Goal: Task Accomplishment & Management: Manage account settings

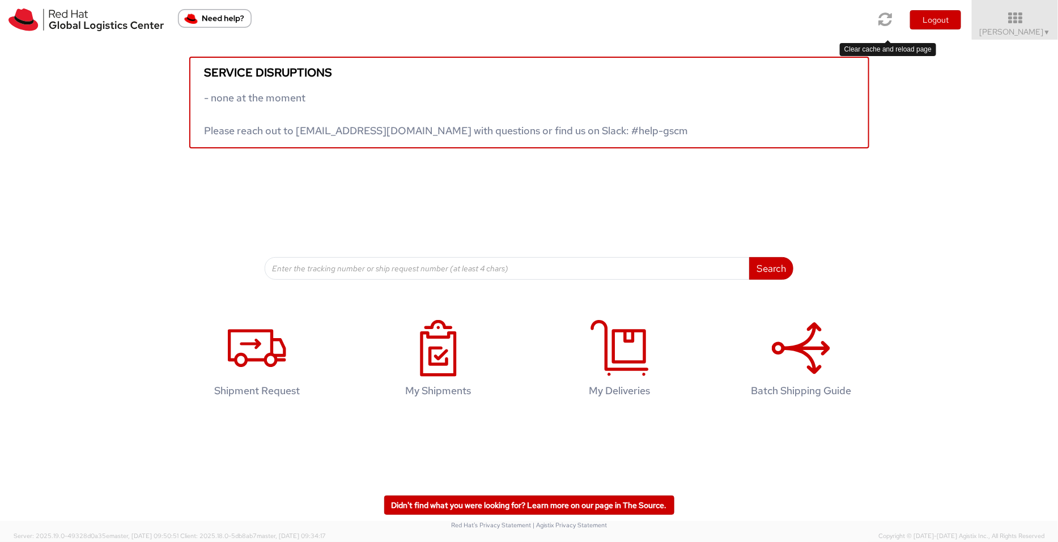
click at [885, 16] on icon at bounding box center [886, 19] width 14 height 16
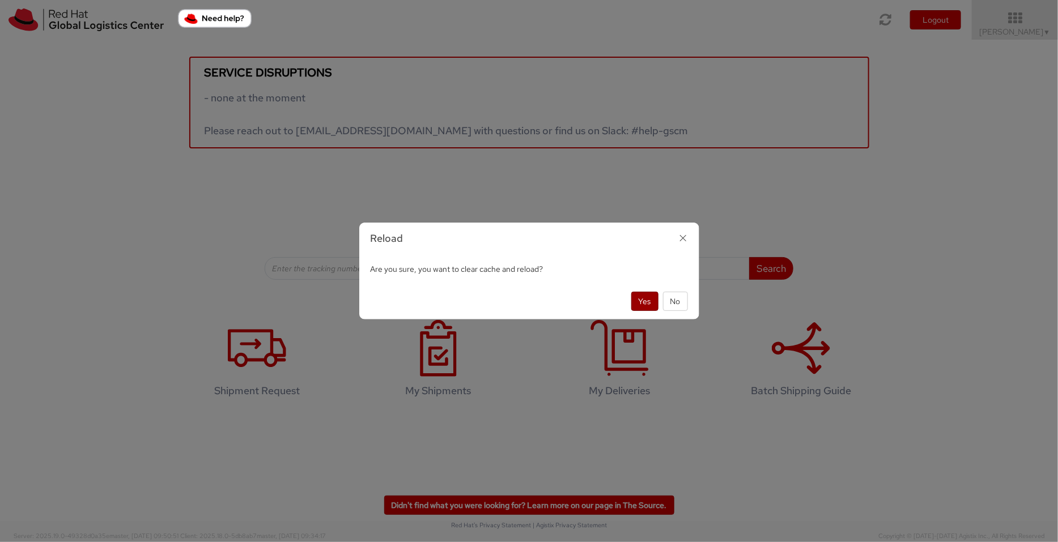
click at [654, 304] on button "Yes" at bounding box center [644, 301] width 27 height 19
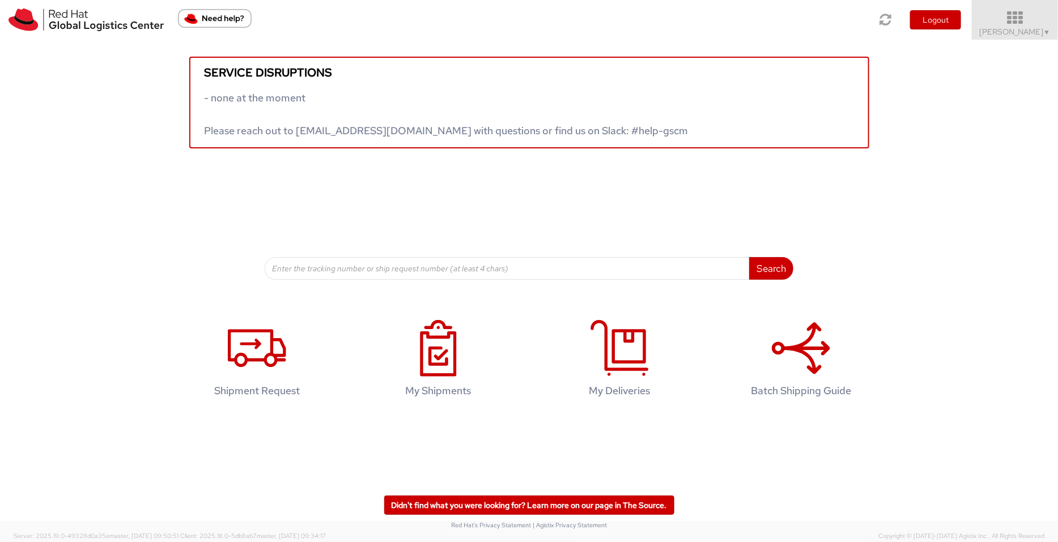
click at [1038, 19] on icon at bounding box center [1014, 18] width 99 height 16
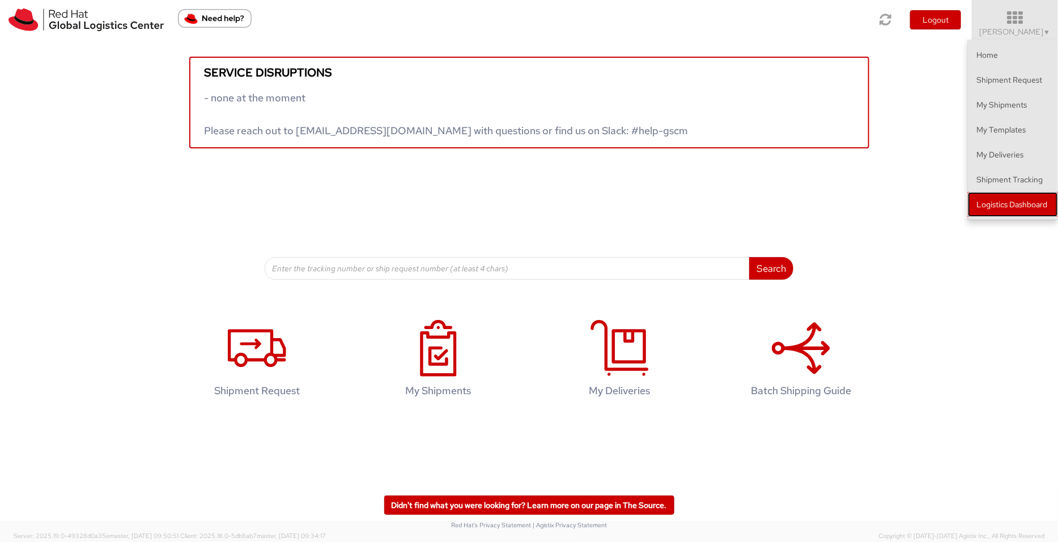
click at [1037, 205] on link "Logistics Dashboard" at bounding box center [1013, 204] width 90 height 25
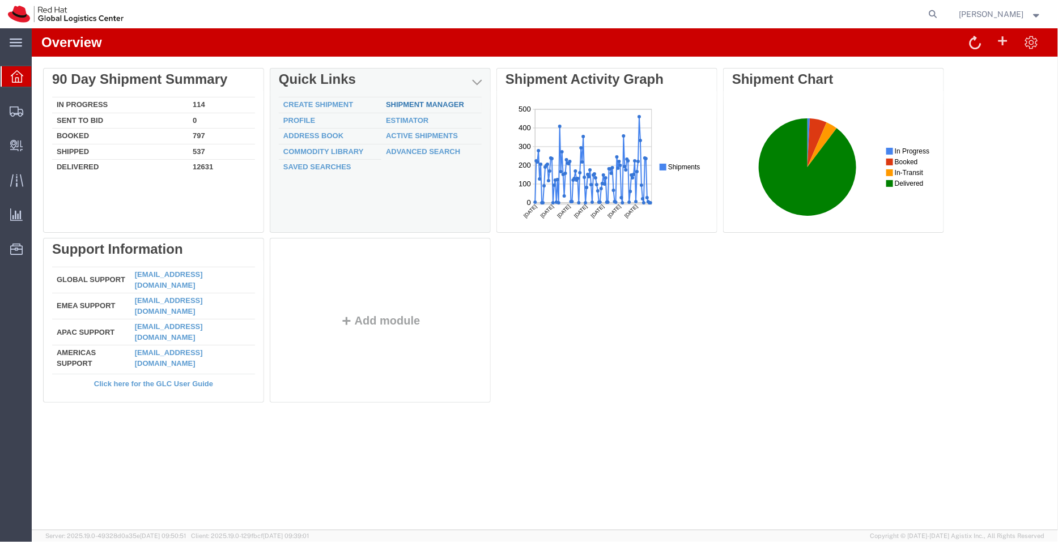
click at [439, 103] on link "Shipment Manager" at bounding box center [424, 104] width 78 height 8
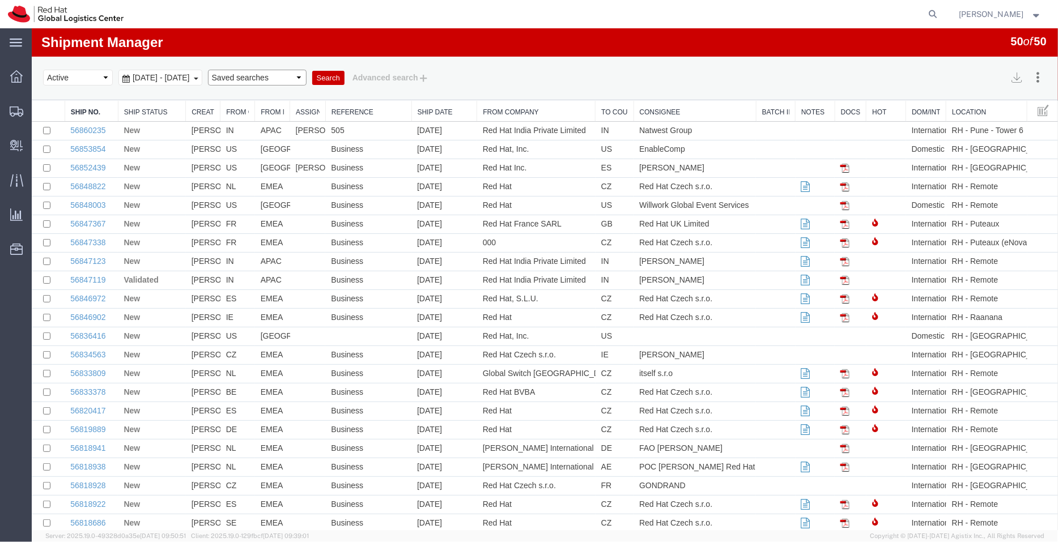
click at [287, 80] on select "Saved searches APAC EMEA [GEOGRAPHIC_DATA] [GEOGRAPHIC_DATA] - Inbounds NA/LATM" at bounding box center [256, 77] width 99 height 16
click at [227, 69] on select "Saved searches APAC EMEA [GEOGRAPHIC_DATA] [GEOGRAPHIC_DATA] - Inbounds NA/LATM" at bounding box center [256, 77] width 99 height 16
click at [292, 73] on select "Saved searches APAC EMEA [GEOGRAPHIC_DATA] [GEOGRAPHIC_DATA] - Inbounds NA/LATM" at bounding box center [256, 77] width 99 height 16
select select "APAC"
click at [227, 69] on select "Saved searches APAC EMEA [GEOGRAPHIC_DATA] [GEOGRAPHIC_DATA] - Inbounds NA/LATM" at bounding box center [256, 77] width 99 height 16
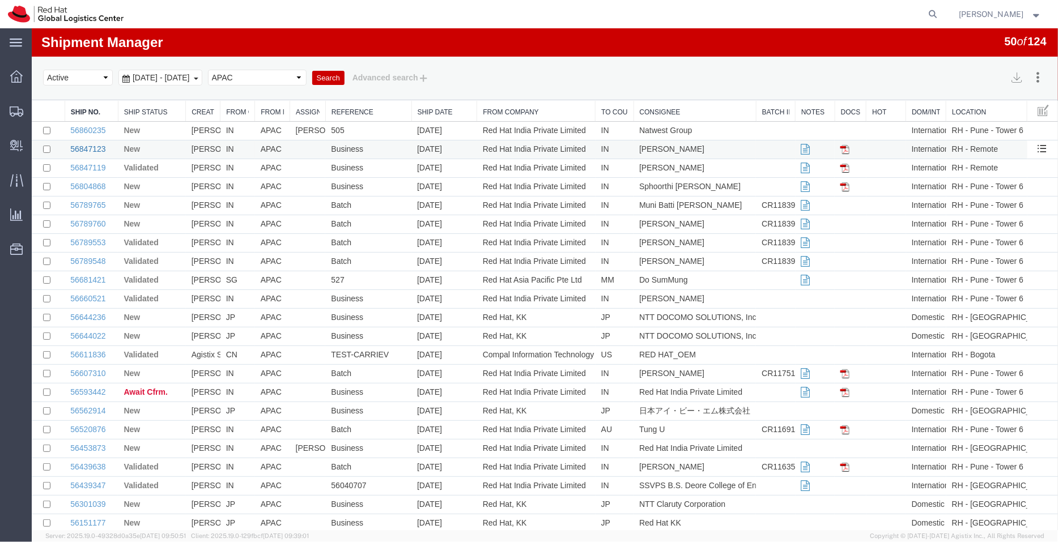
click at [84, 151] on link "56847123" at bounding box center [87, 148] width 35 height 9
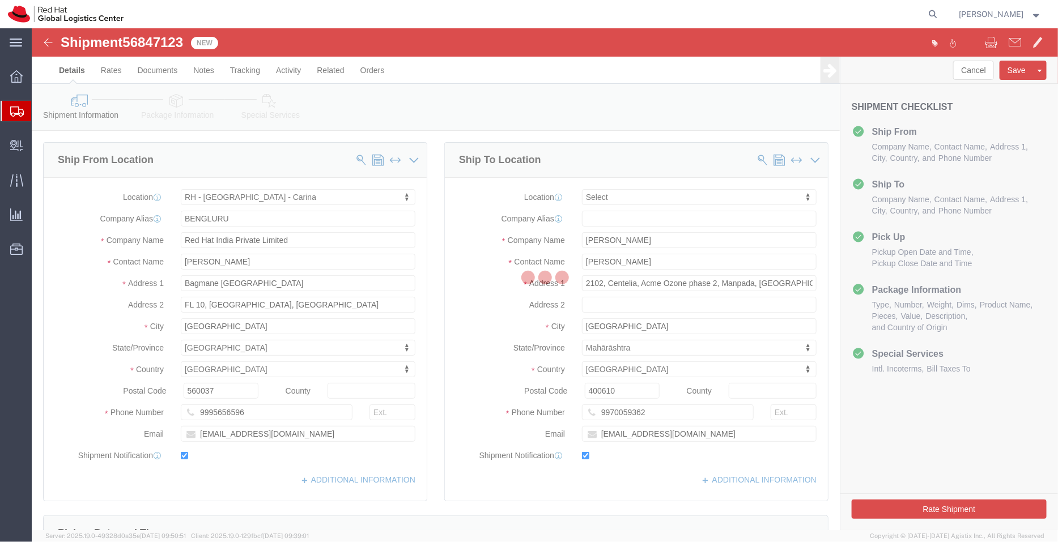
select select "37925"
select select
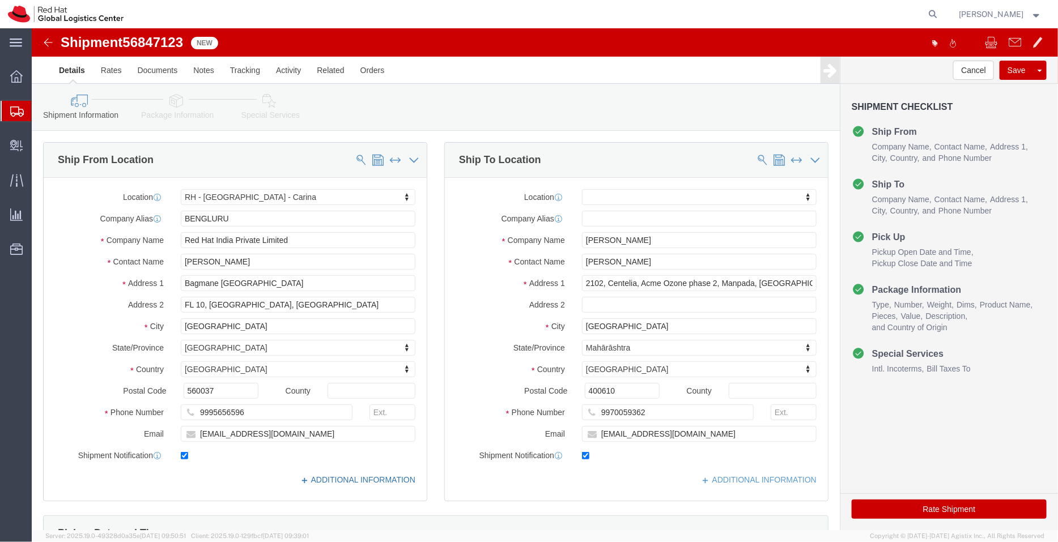
click link "ADDITIONAL INFORMATION"
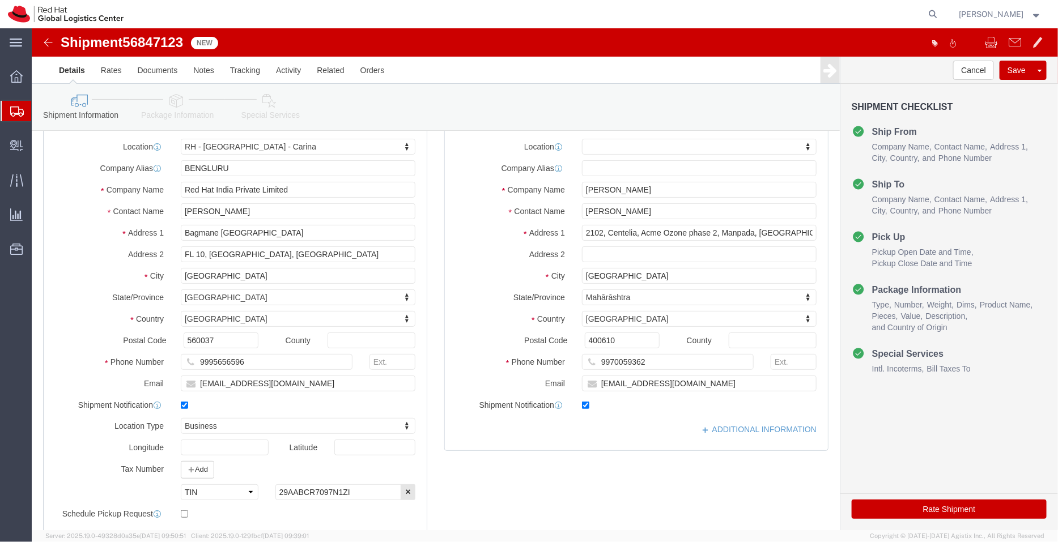
scroll to position [49, 0]
drag, startPoint x: 684, startPoint y: 205, endPoint x: 861, endPoint y: 215, distance: 177.0
click form "Shipment 56847123 New Details Rates Documents Notes Tracking Activity Related O…"
type input "2102, Centelia, Acme Ozone phase 2,"
select select
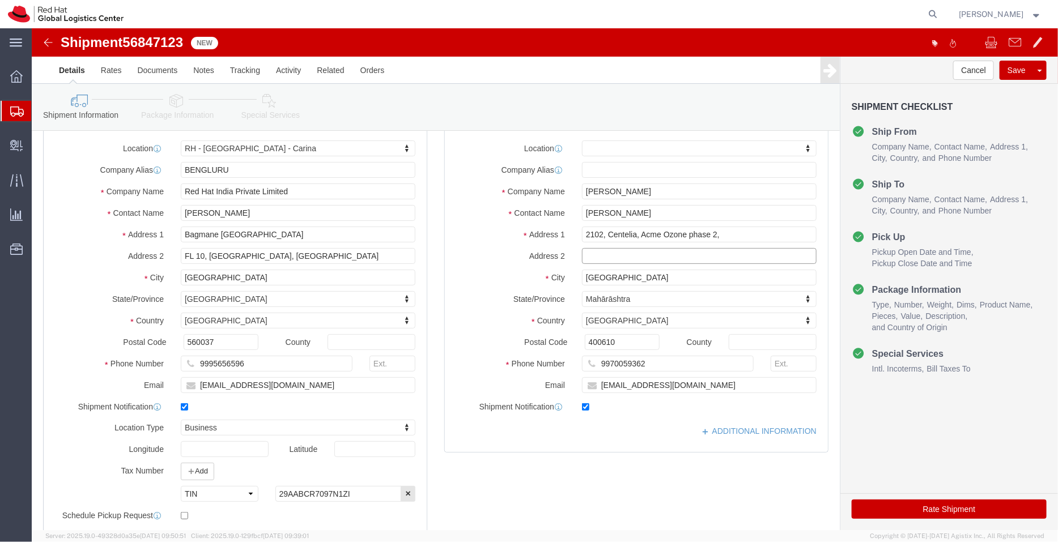
click input "text"
paste input "Manpada, [GEOGRAPHIC_DATA]"
type input "Manpada, [GEOGRAPHIC_DATA]"
click link "ADDITIONAL INFORMATION"
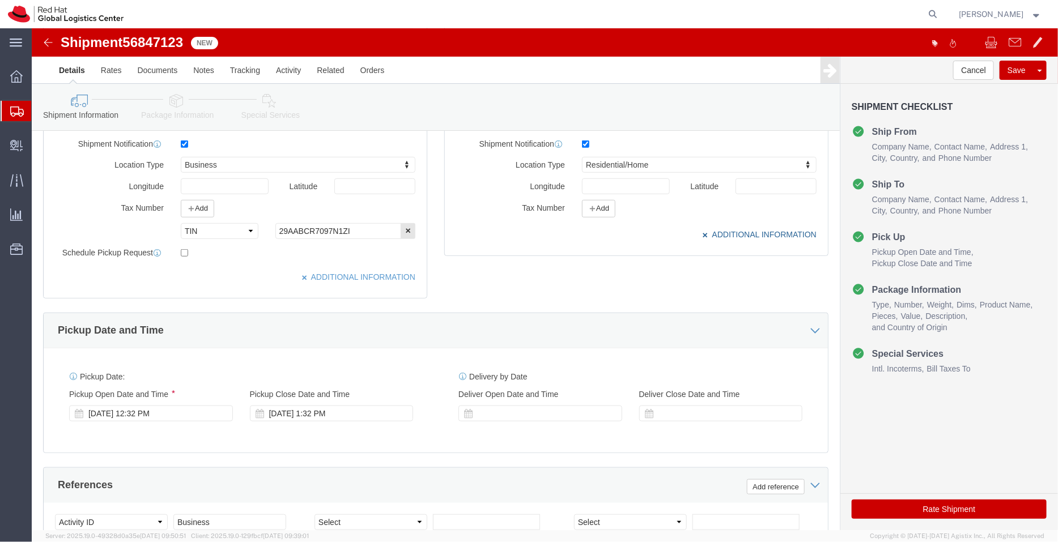
scroll to position [380, 0]
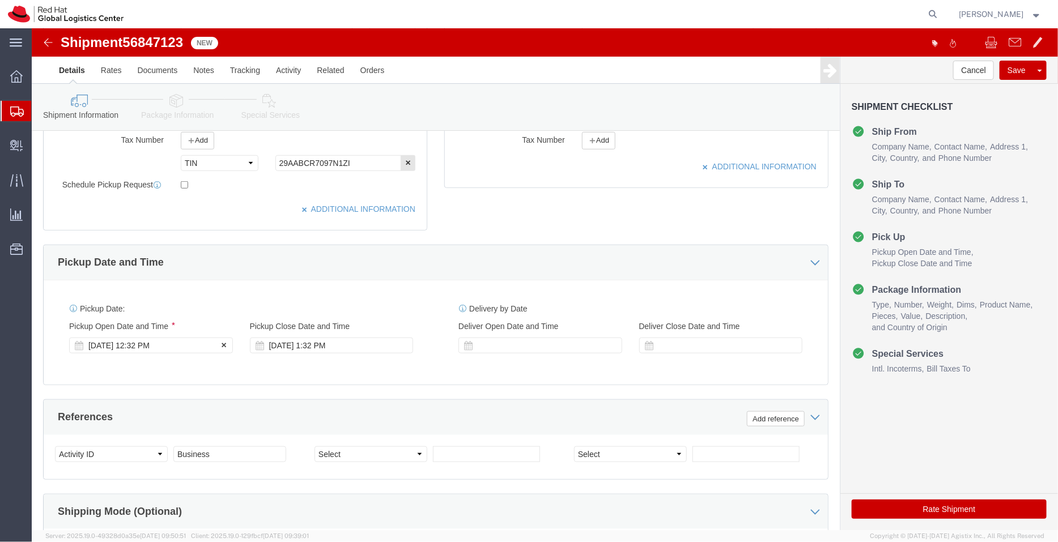
click div "[DATE] 12:32 PM"
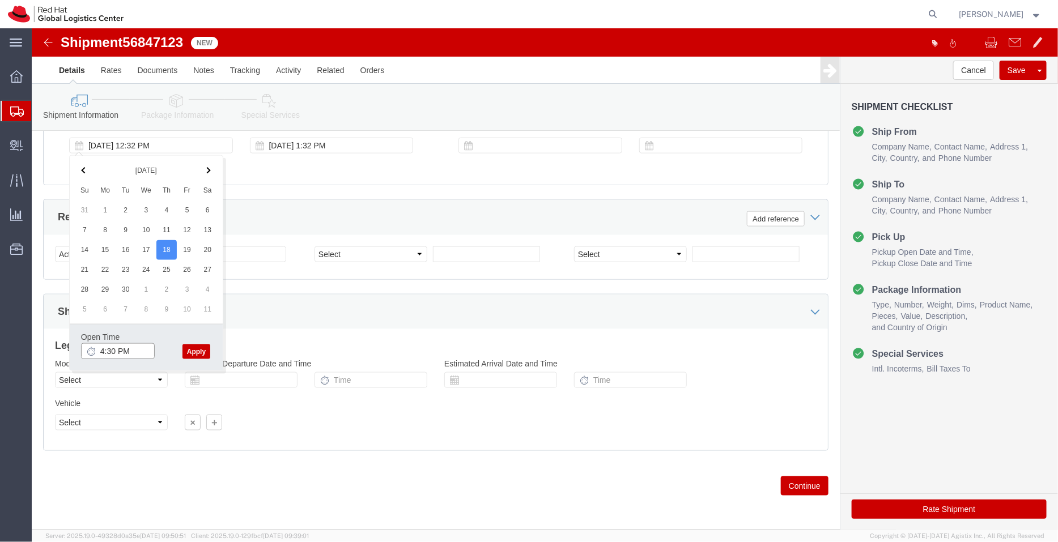
type input "4:30 PM"
click button "Apply"
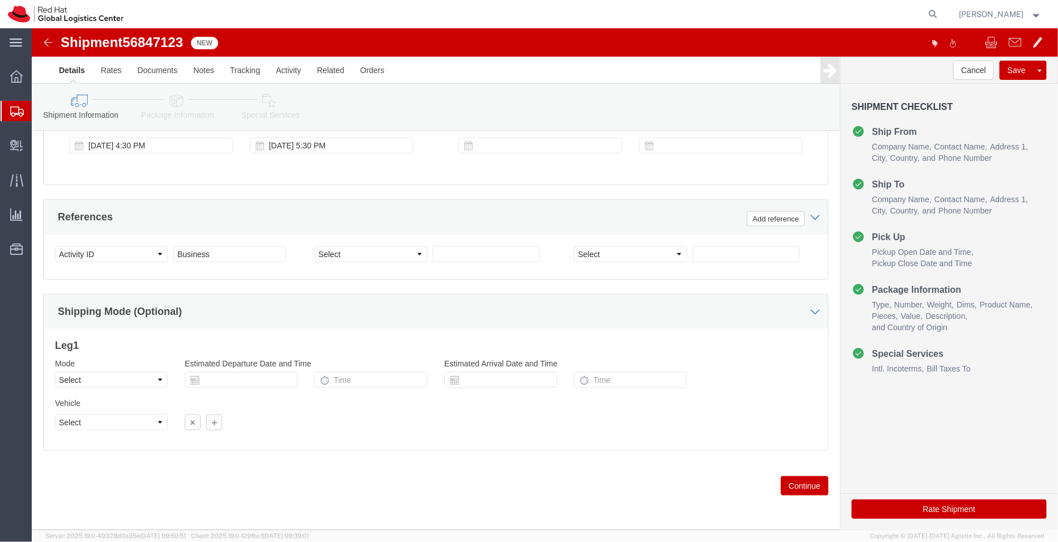
click icon
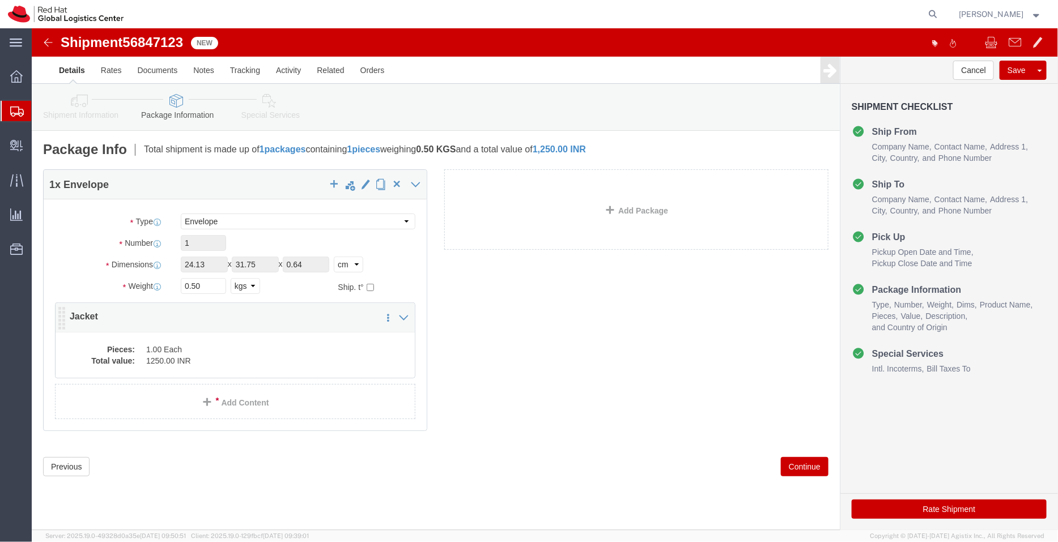
click dd "1.00 Each"
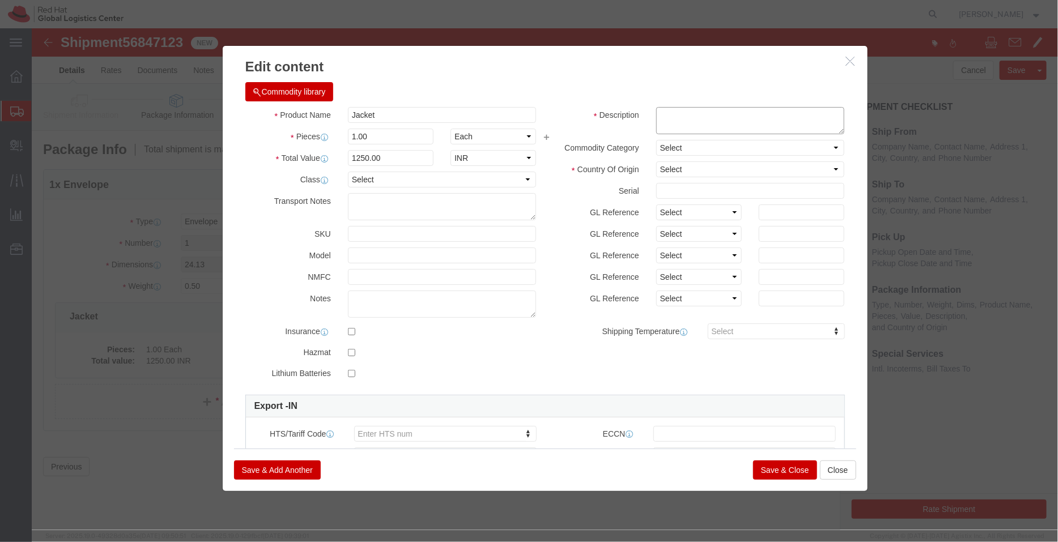
click textarea
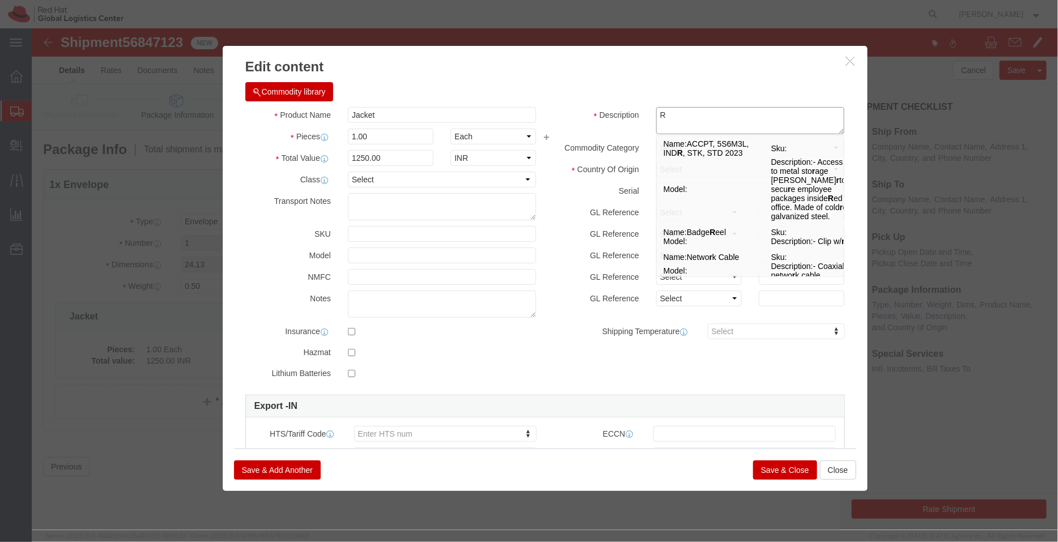
type textarea "R"
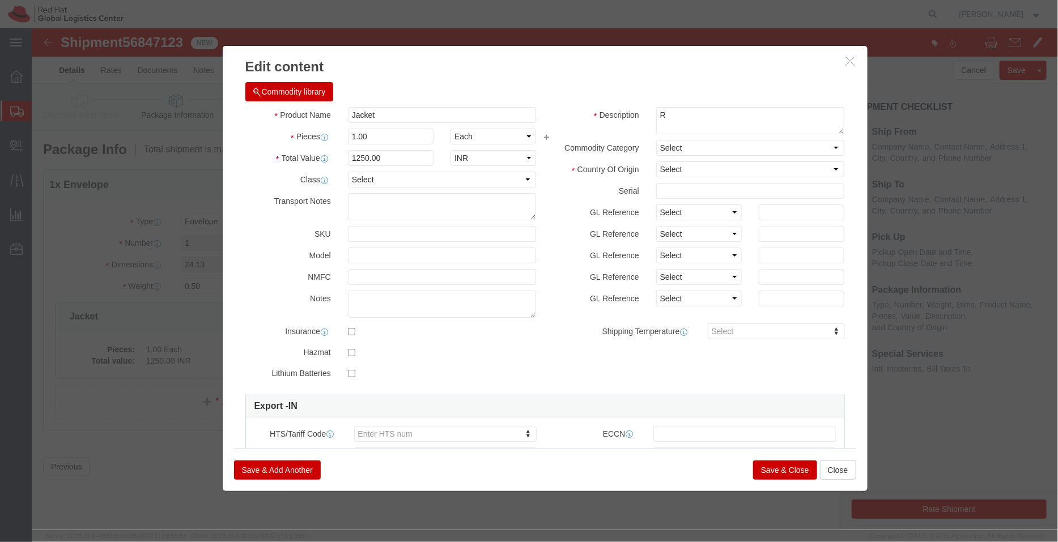
click icon "button"
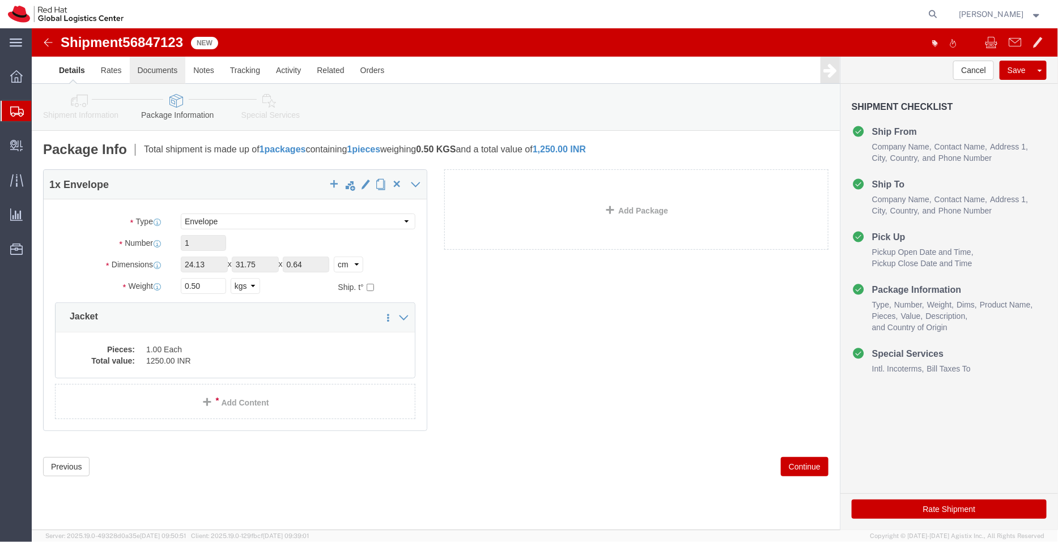
click link "Documents"
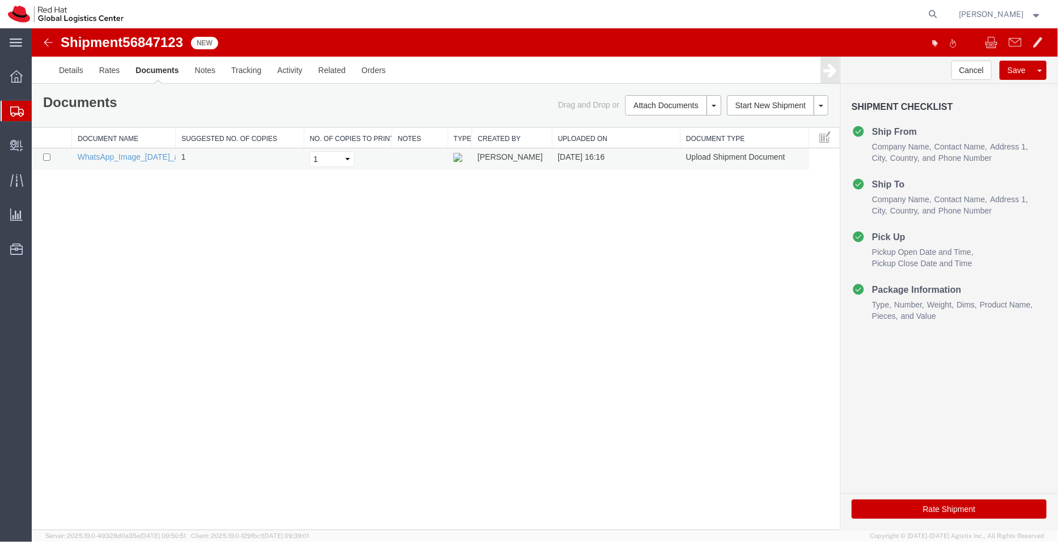
click at [129, 162] on td "WhatsApp_Image_[DATE]_at_3.48.39_PM.jpeg" at bounding box center [123, 159] width 104 height 22
click at [138, 156] on link "WhatsApp_Image_[DATE]_at_3.48.39_PM.jpeg" at bounding box center [161, 156] width 168 height 9
click at [79, 68] on link "Details" at bounding box center [70, 69] width 40 height 27
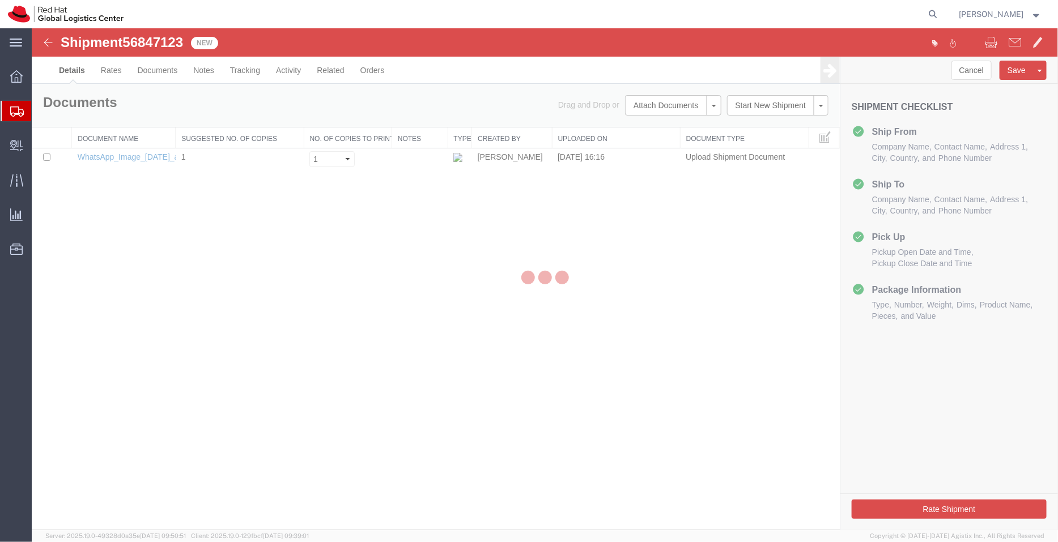
select select "37925"
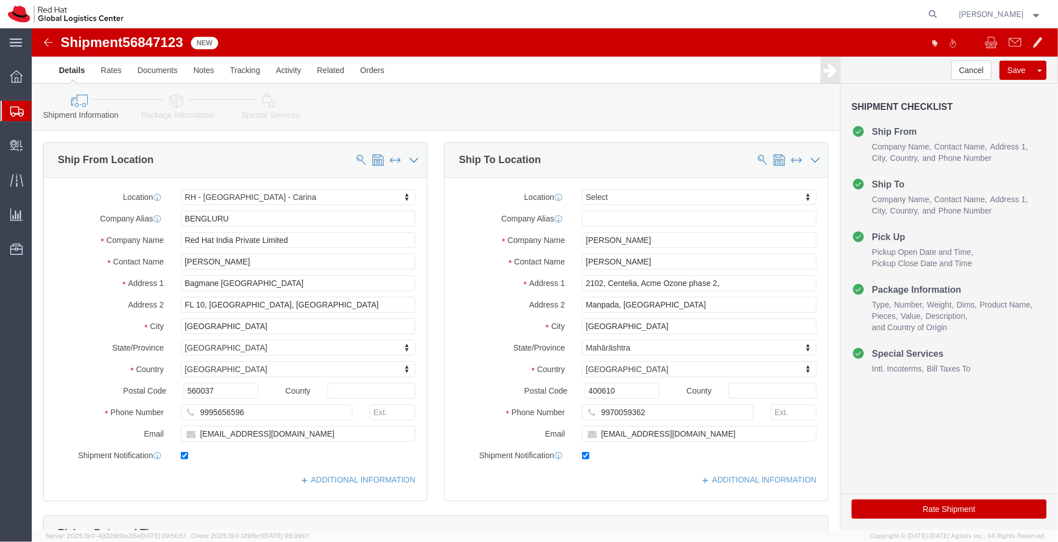
click icon
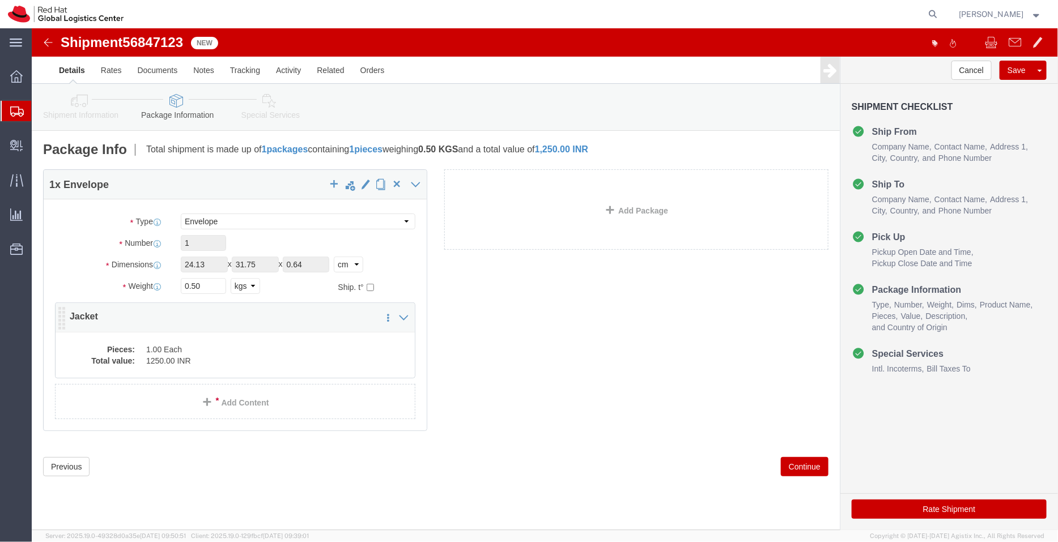
click dd "1250.00 INR"
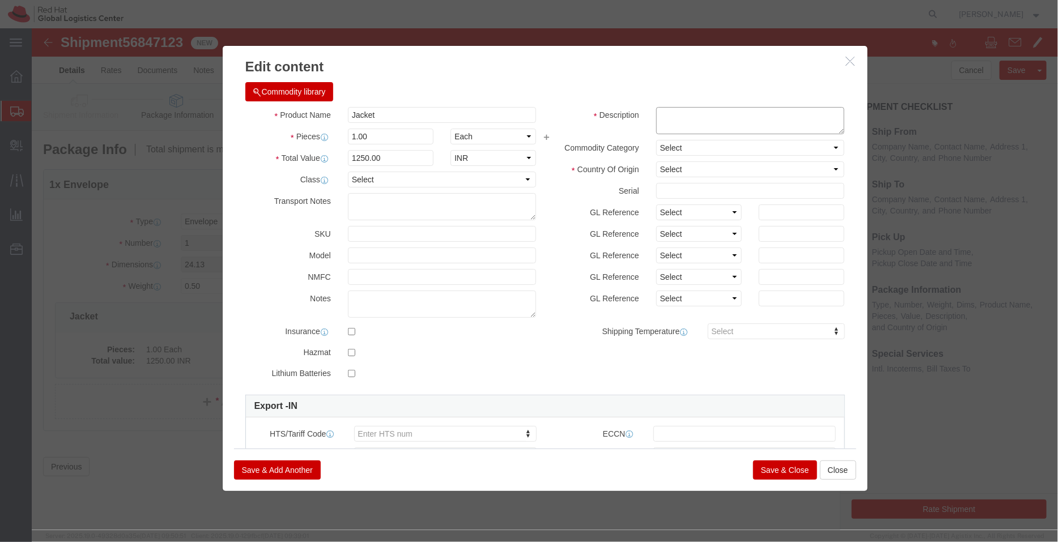
click textarea
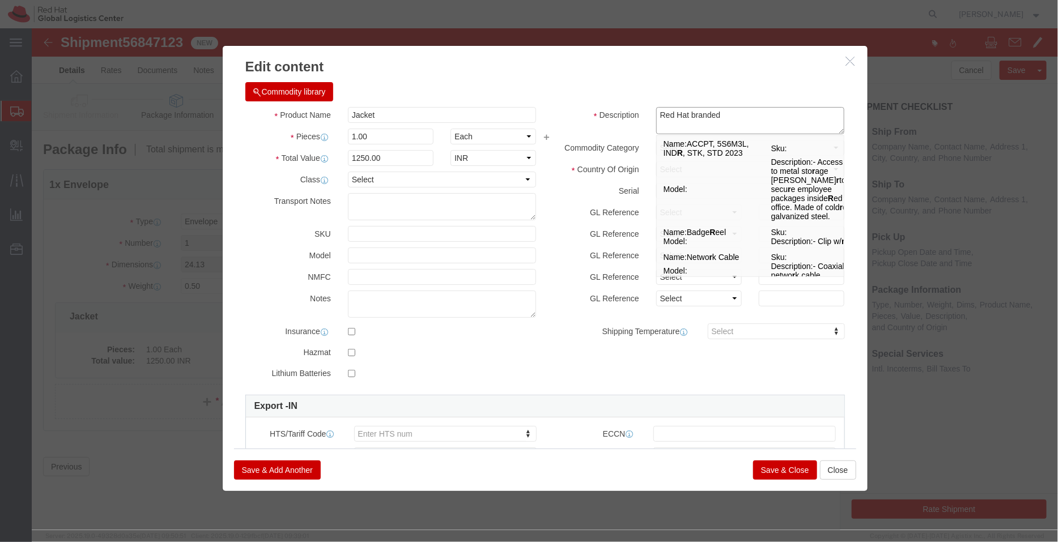
type textarea "Red Hat branded"
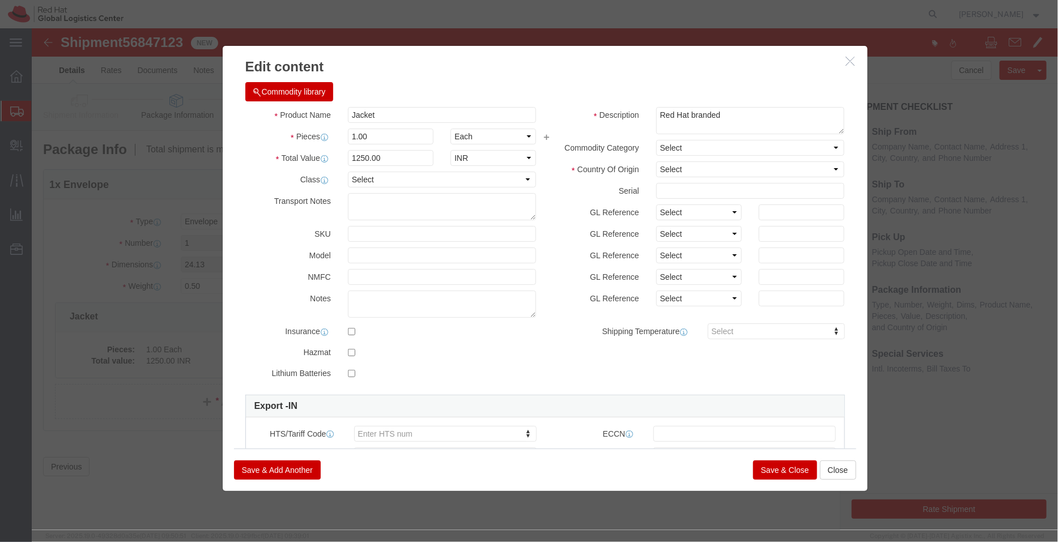
click h3 "Edit content"
click select "Select [GEOGRAPHIC_DATA] [GEOGRAPHIC_DATA] [GEOGRAPHIC_DATA] [GEOGRAPHIC_DATA] …"
select select "IN"
click select "Select [GEOGRAPHIC_DATA] [GEOGRAPHIC_DATA] [GEOGRAPHIC_DATA] [GEOGRAPHIC_DATA] …"
click button "Save & Close"
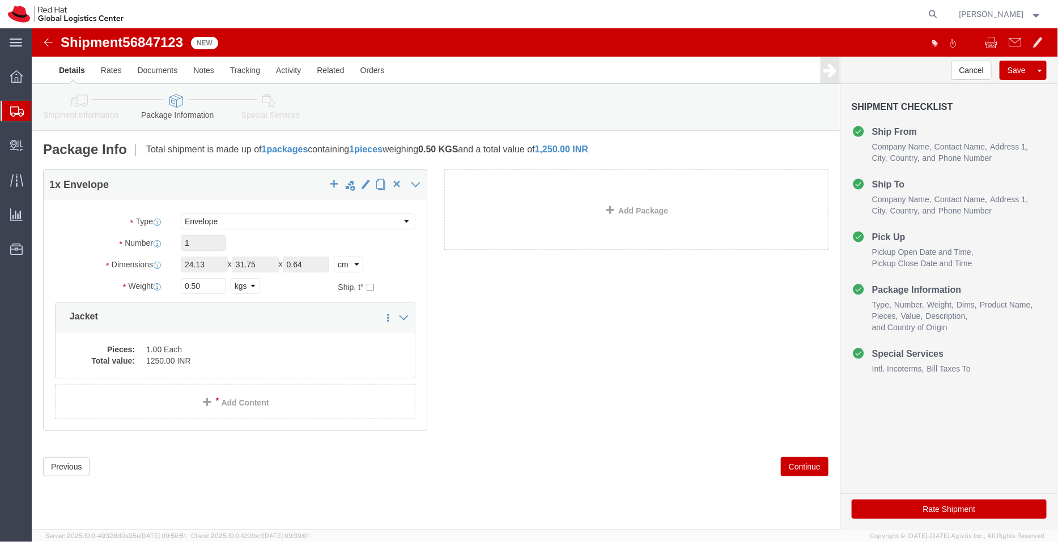
click icon
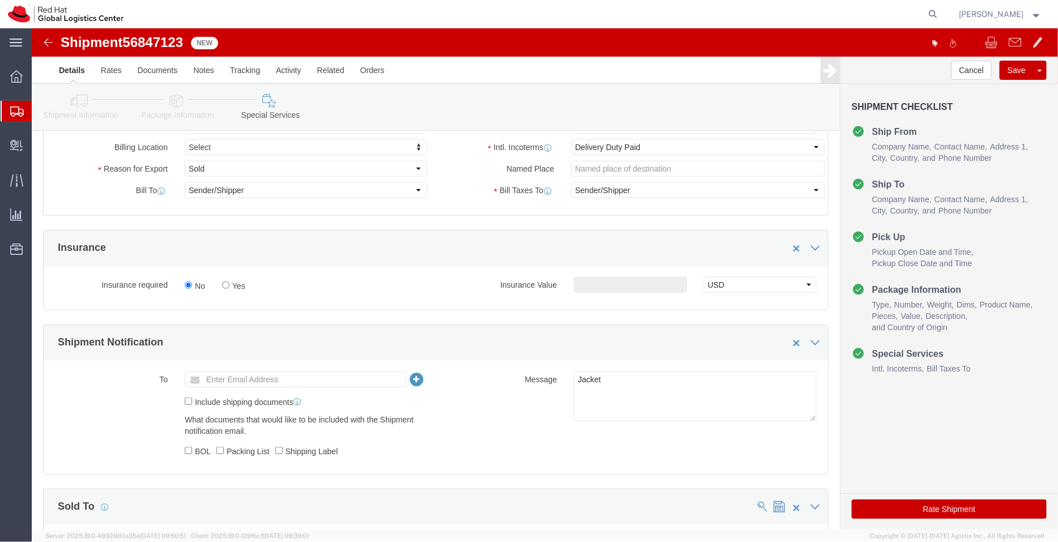
scroll to position [203, 0]
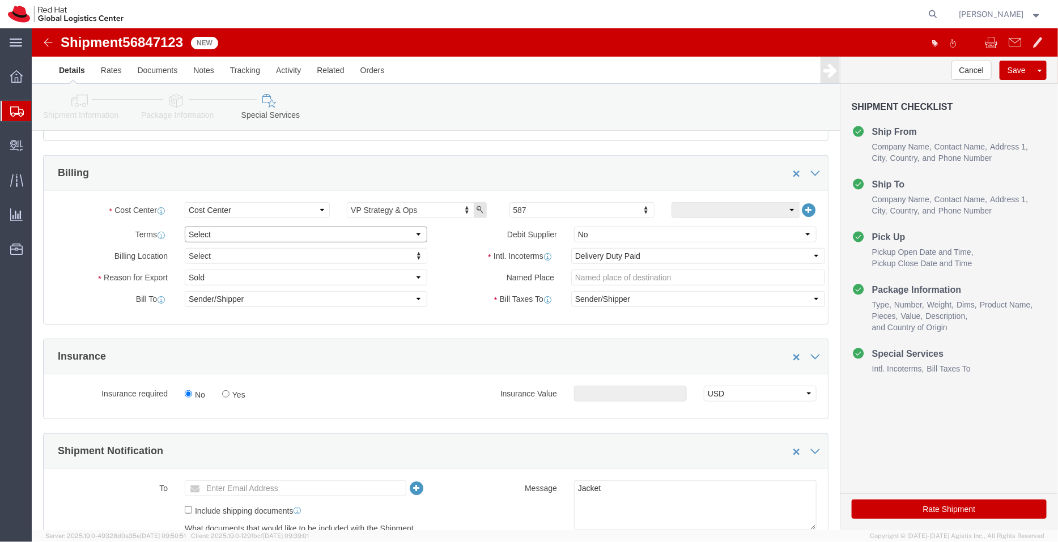
click select "Select Free of Charge Free of Cost NET 30 NET 45 NET 60 See Comment"
select select "FREE_OF_COST"
click select "Select Free of Charge Free of Cost NET 30 NET 45 NET 60 See Comment"
click select "Select Gift Personal Effects Repair/Warranty Return Sample Sold Temporary/Not S…"
select select "SAMPLE"
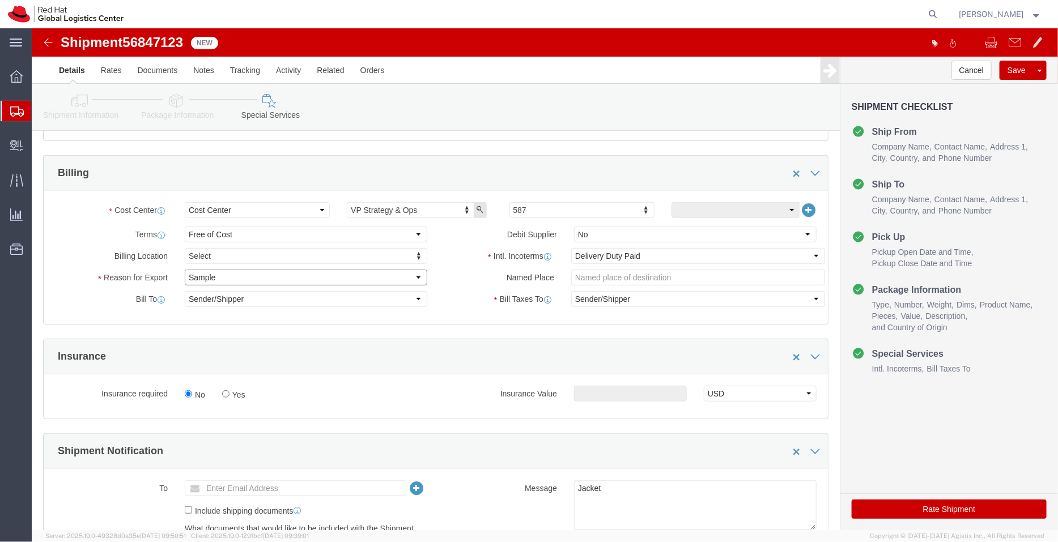
click select "Select Gift Personal Effects Repair/Warranty Return Sample Sold Temporary/Not S…"
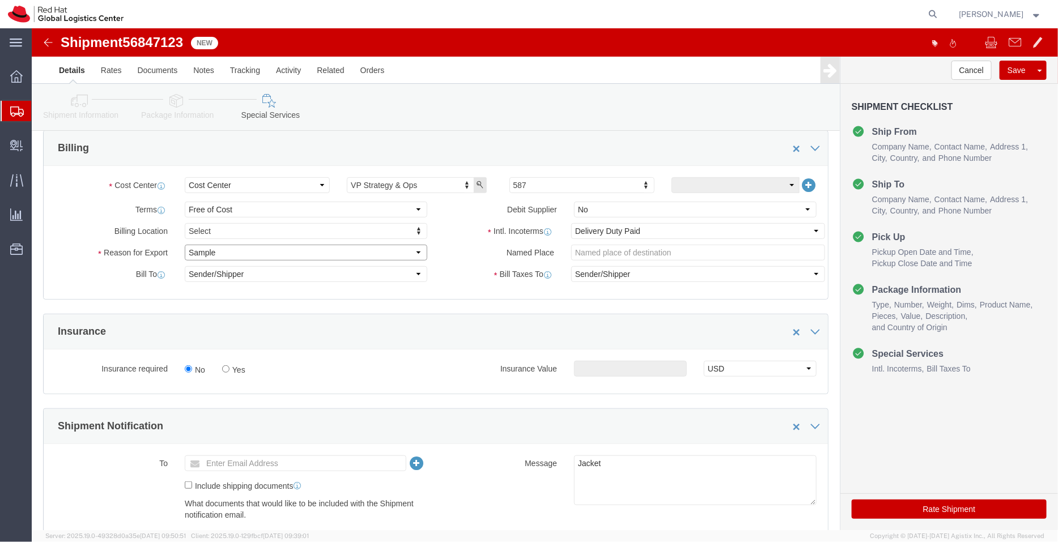
scroll to position [226, 0]
click input "text"
type input "[EMAIL_ADDRESS][DOMAIN_NAME]"
click button "Rate Shipment"
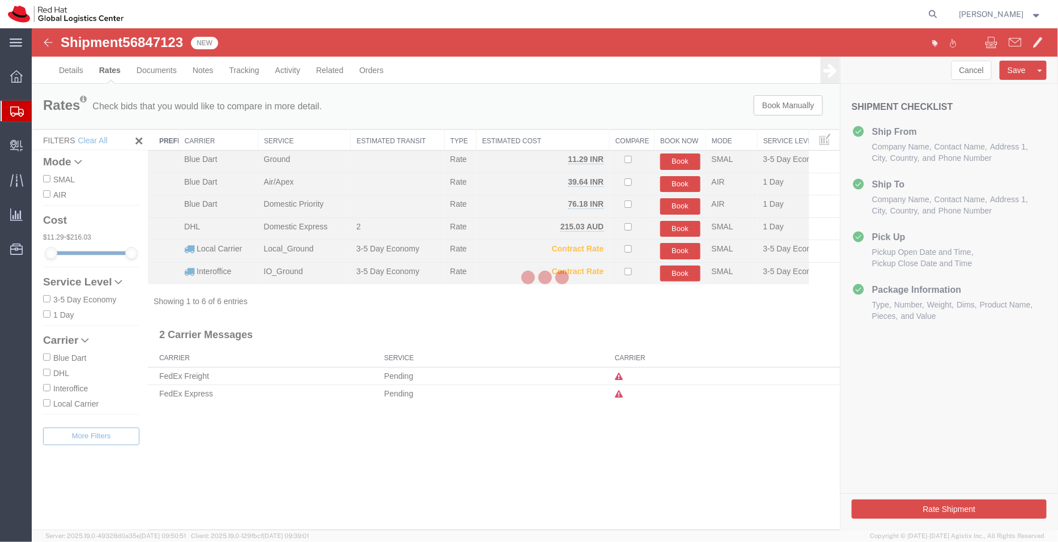
scroll to position [0, 0]
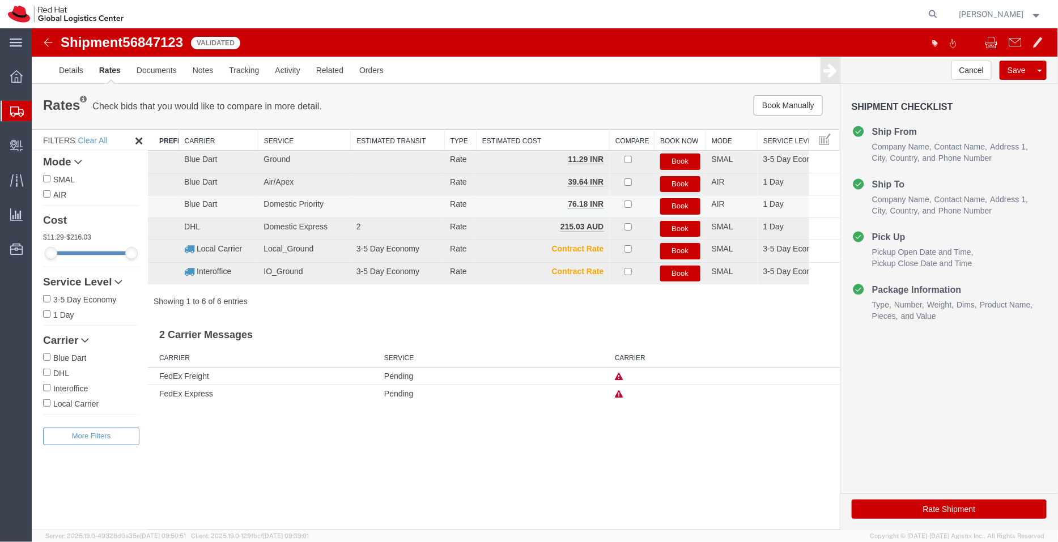
click at [676, 204] on button "Book" at bounding box center [679, 206] width 40 height 16
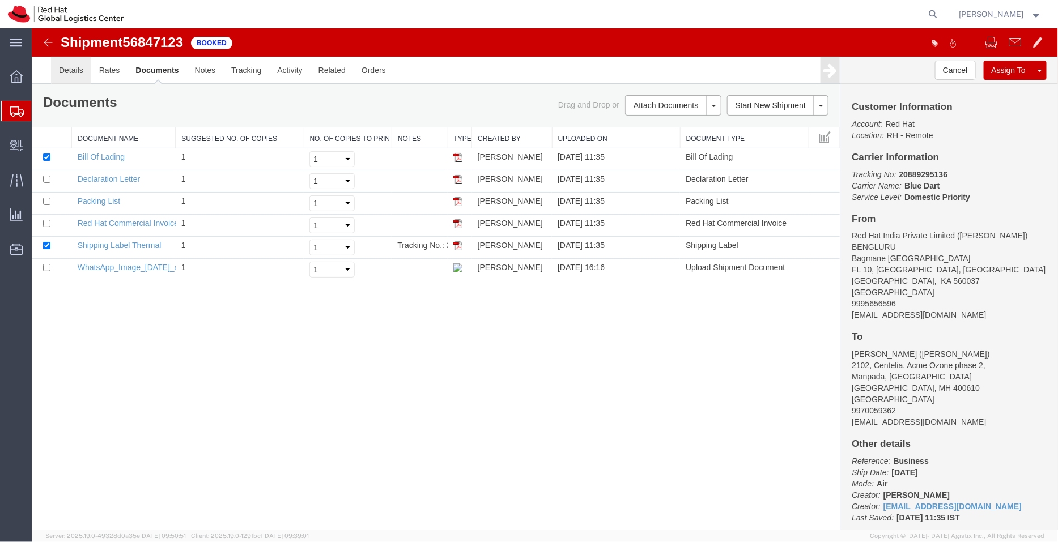
click at [64, 65] on link "Details" at bounding box center [70, 69] width 40 height 27
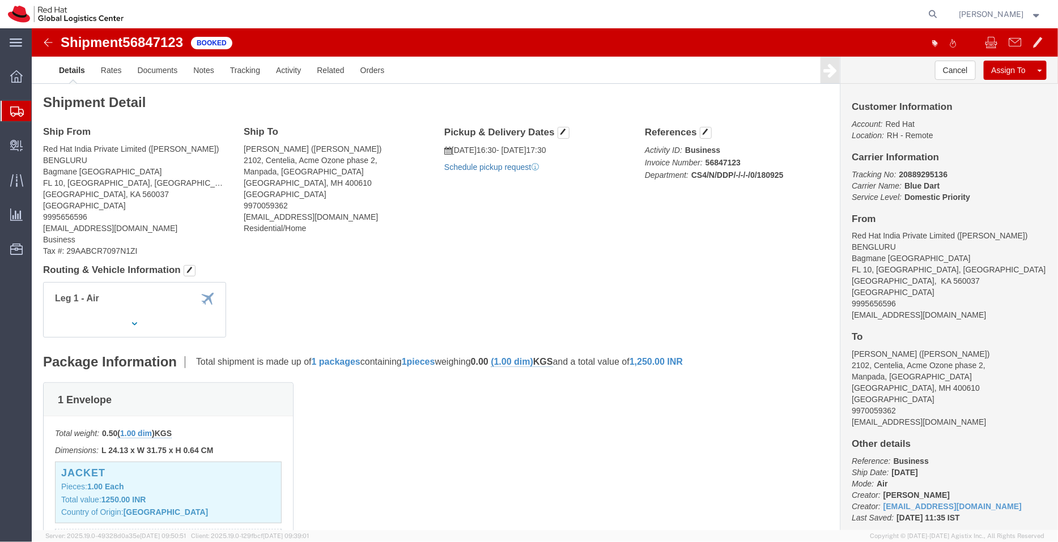
click link "Schedule pickup request"
drag, startPoint x: 887, startPoint y: 289, endPoint x: 816, endPoint y: 280, distance: 71.4
click address "Red Hat India Private Limited ([PERSON_NAME]) BENGLURU [STREET_ADDRESS] 9995656…"
click h4 "Routing & Vehicle Information"
click link "Documents"
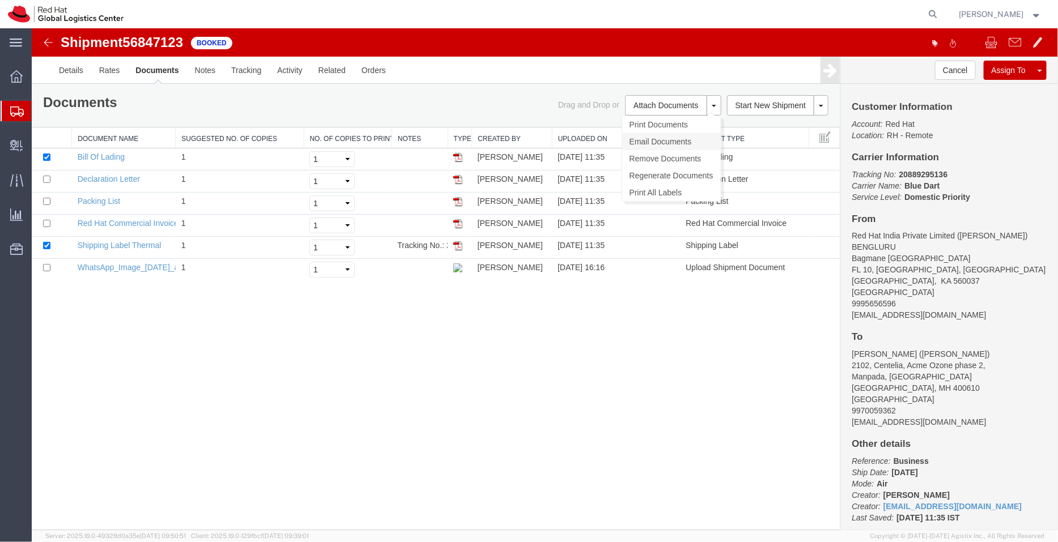
click at [651, 138] on link "Email Documents" at bounding box center [670, 141] width 99 height 17
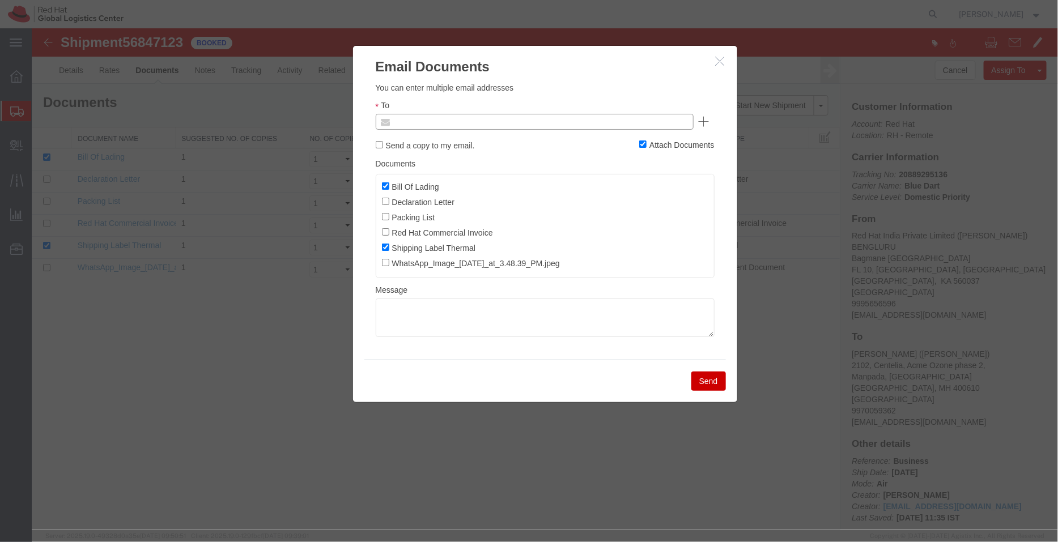
click at [457, 120] on input "text" at bounding box center [457, 121] width 133 height 15
type input "shansda"
type input "[EMAIL_ADDRESS][DOMAIN_NAME]"
click at [387, 187] on input "Bill Of Lading" at bounding box center [384, 185] width 7 height 7
checkbox input "false"
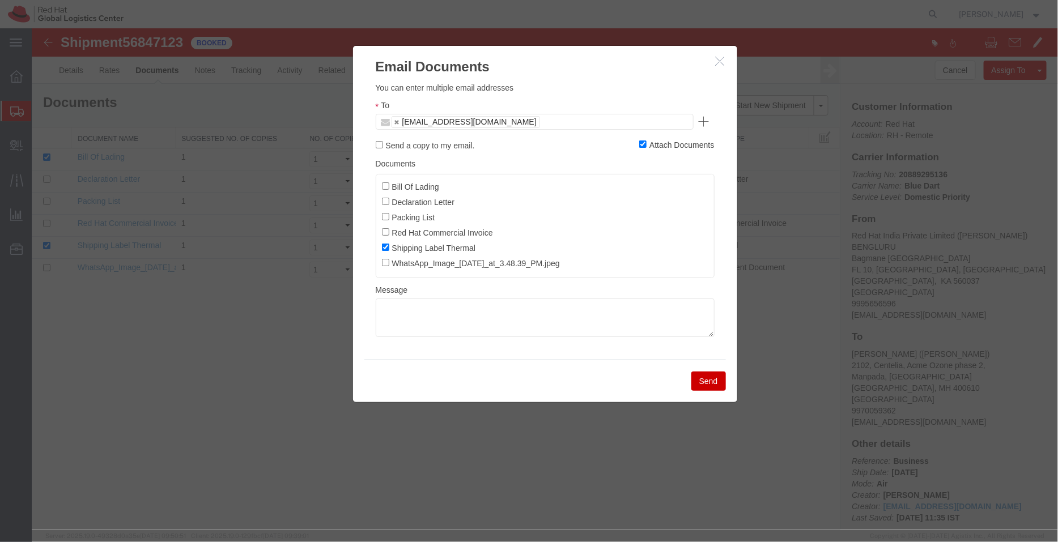
click at [384, 205] on label "Declaration Letter" at bounding box center [417, 201] width 73 height 12
click at [384, 204] on input "Declaration Letter" at bounding box center [384, 200] width 7 height 7
checkbox input "true"
click at [698, 383] on button "Send" at bounding box center [708, 380] width 35 height 19
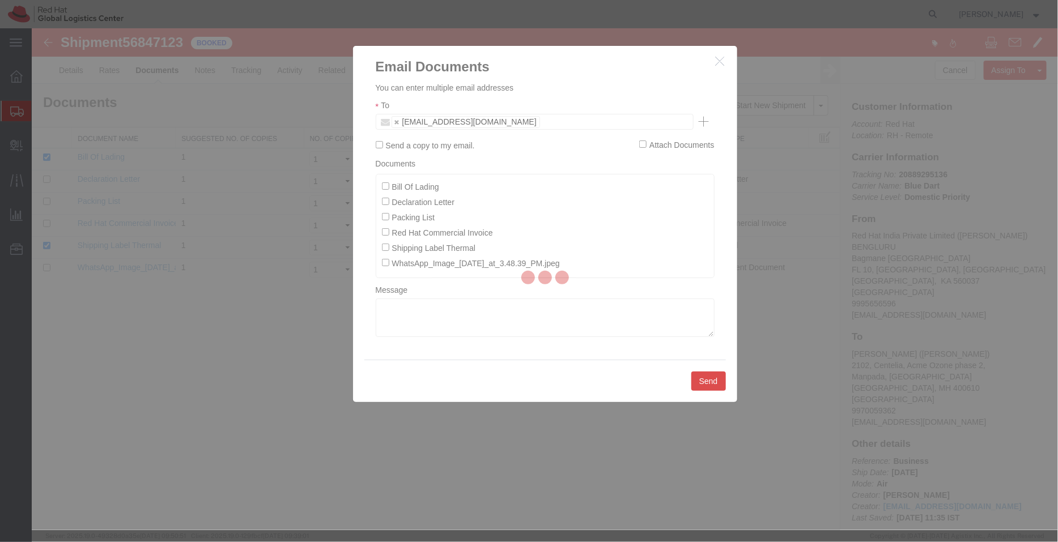
checkbox input "false"
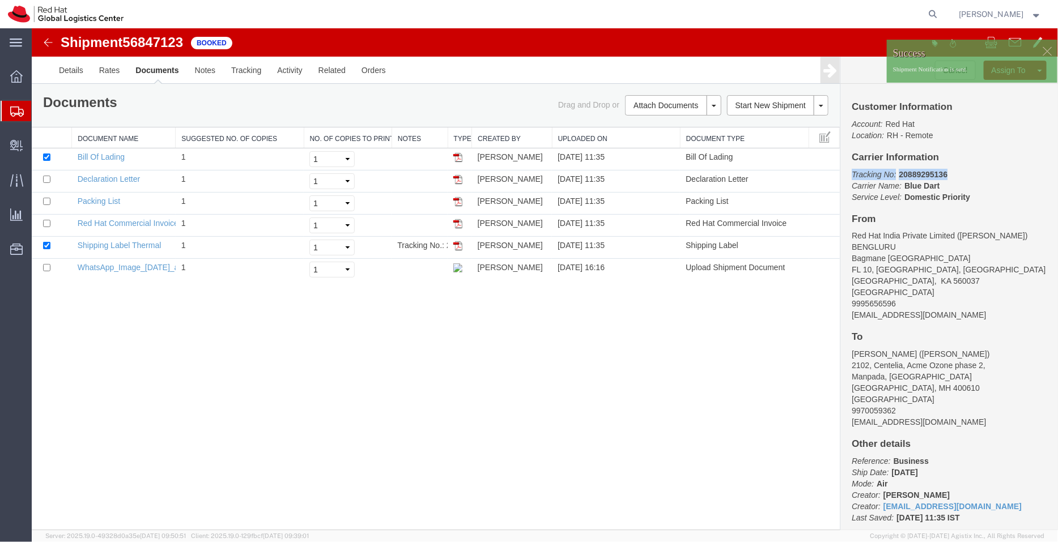
drag, startPoint x: 955, startPoint y: 172, endPoint x: 849, endPoint y: 172, distance: 105.9
click at [849, 172] on div "Customer Information Account: Red Hat Location: RH - Remote Carrier Information…" at bounding box center [948, 306] width 218 height 446
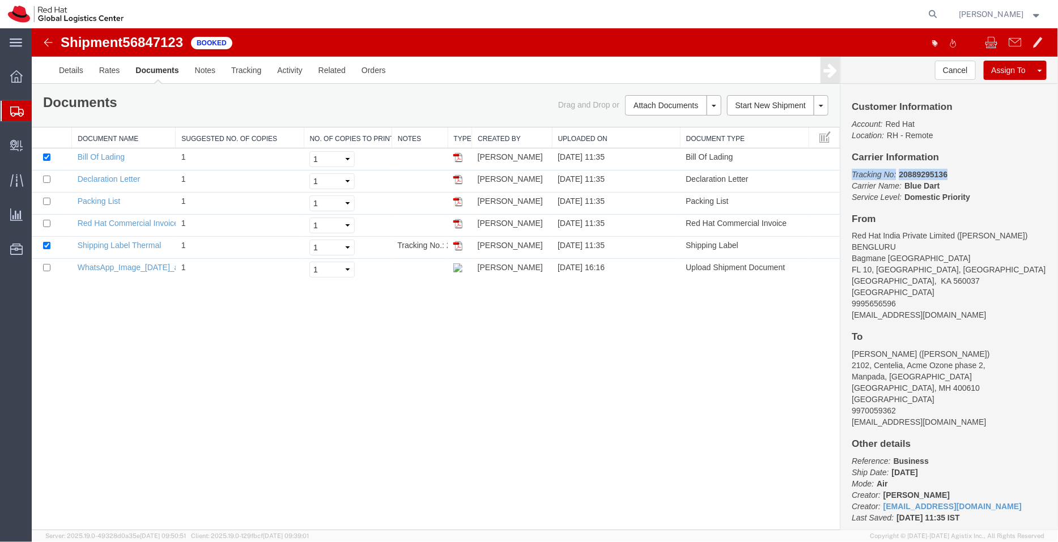
copy p "Tracking No: 20889295136"
drag, startPoint x: 894, startPoint y: 355, endPoint x: 850, endPoint y: 355, distance: 44.8
click at [850, 355] on div "Customer Information Account: Red Hat Location: RH - Remote Carrier Information…" at bounding box center [948, 306] width 218 height 446
copy address "[PERSON_NAME]"
click at [0, 0] on span "Shipment Manager" at bounding box center [0, 0] width 0 height 0
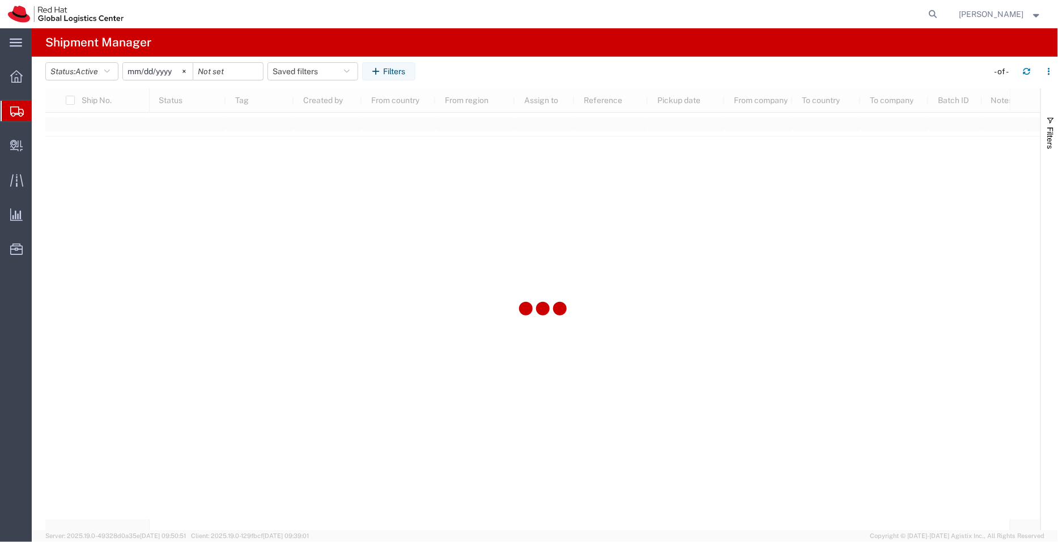
type input "[DATE]"
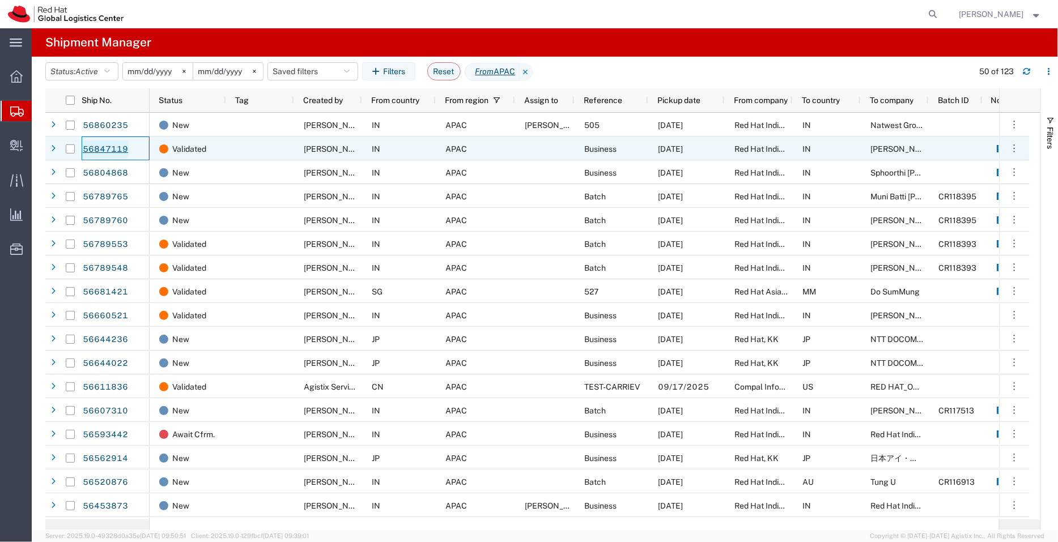
click at [118, 147] on link "56847119" at bounding box center [105, 149] width 46 height 18
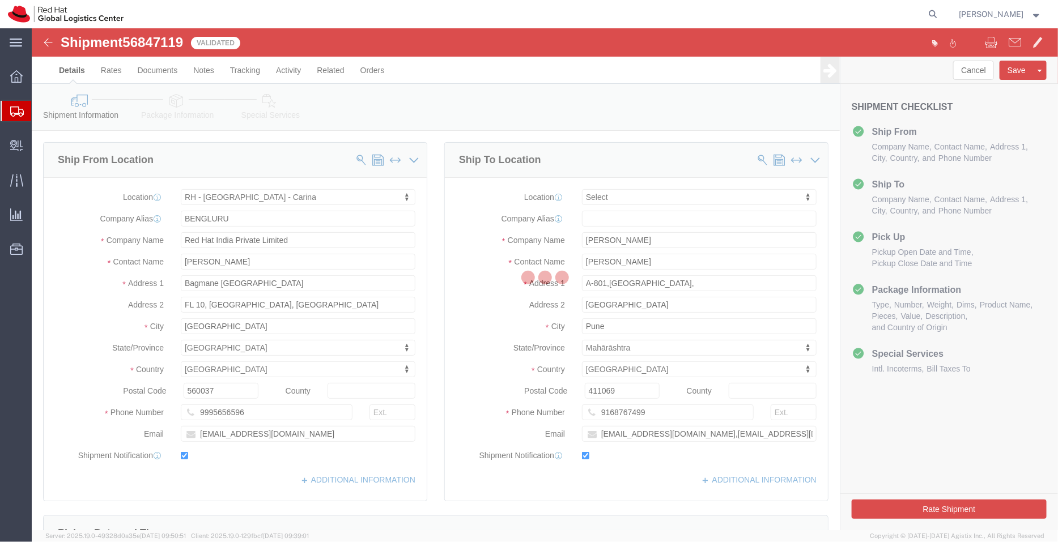
select select "37925"
select select
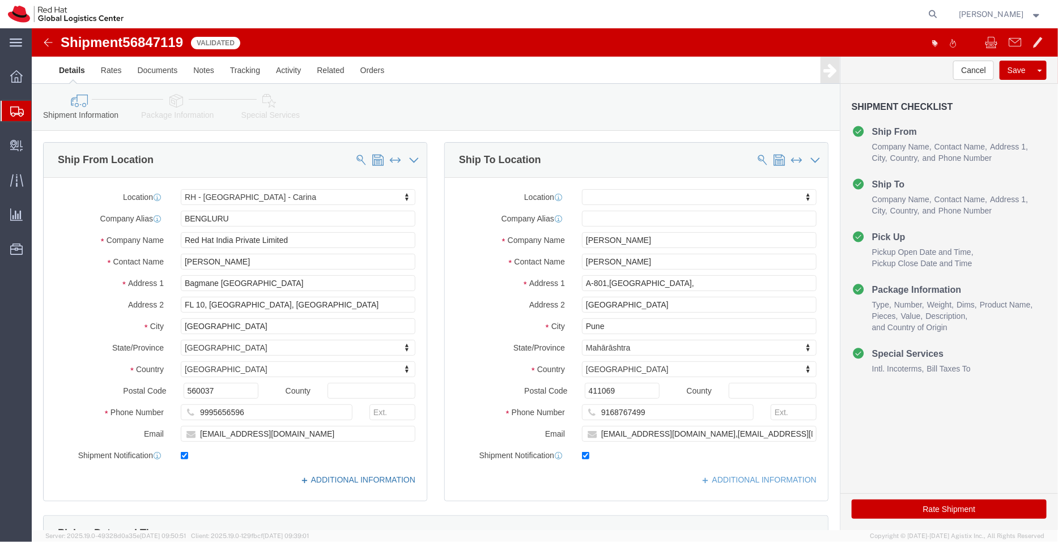
click link "ADDITIONAL INFORMATION"
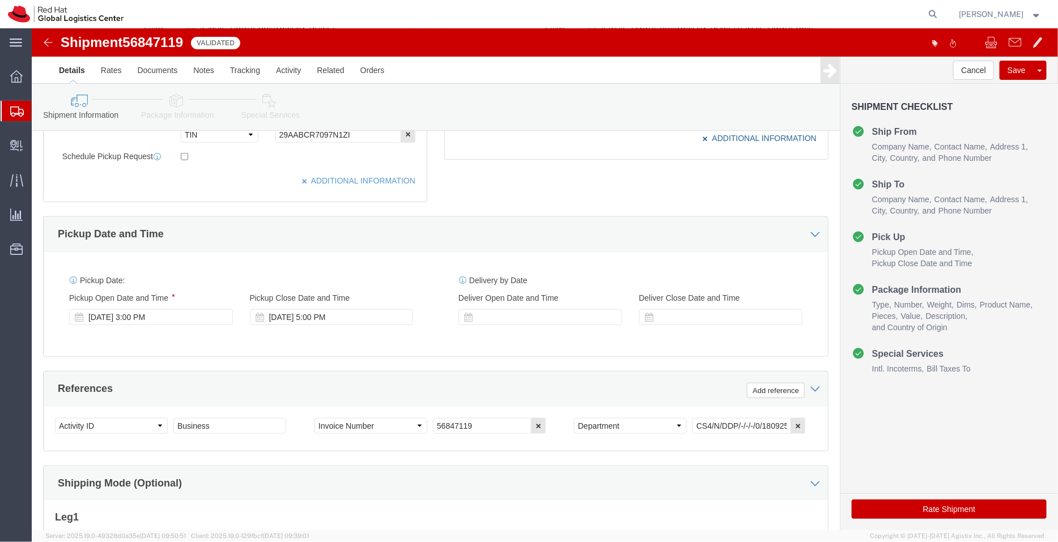
scroll to position [419, 0]
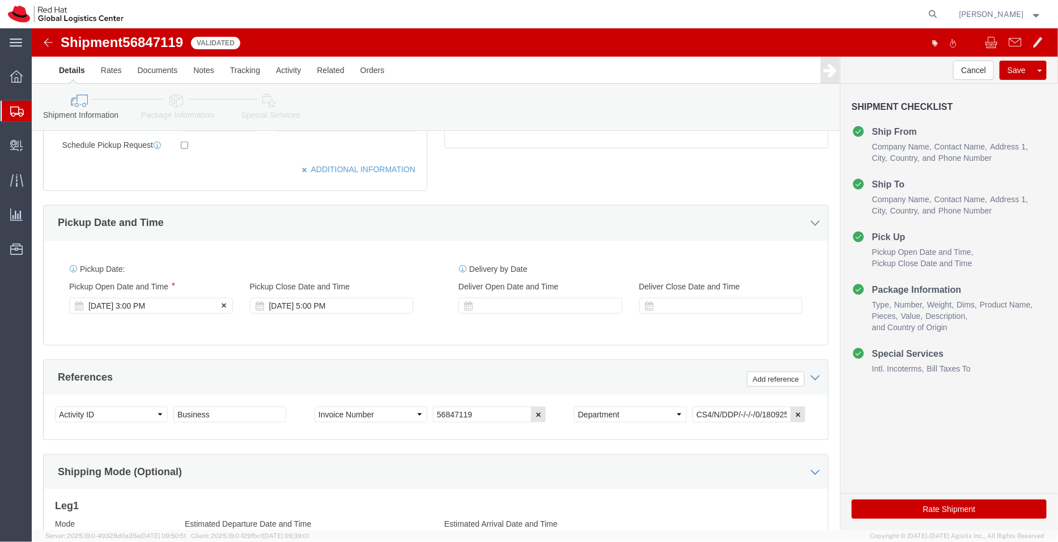
click div "[DATE] 3:00 PM"
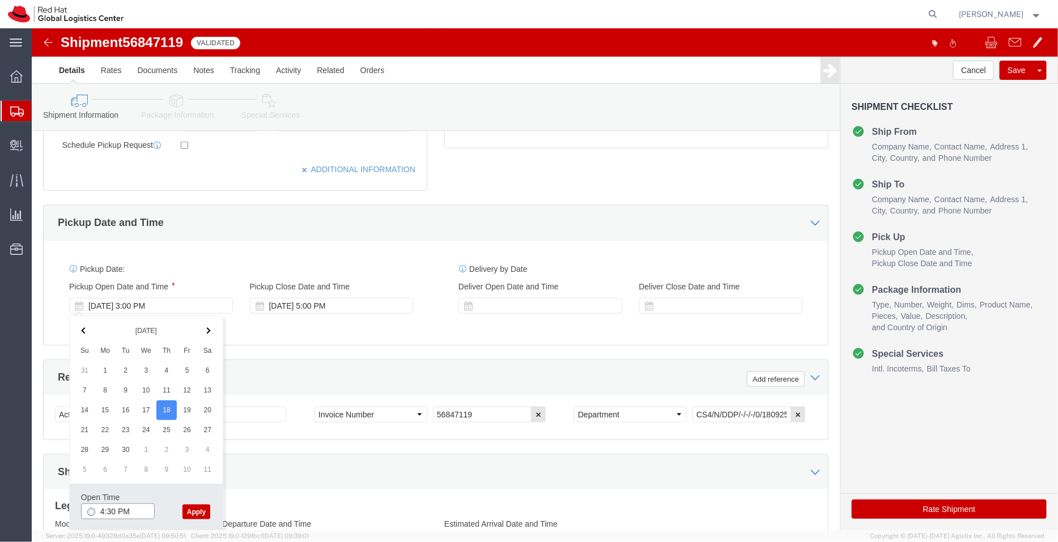
type input "4:30 PM"
click button "Apply"
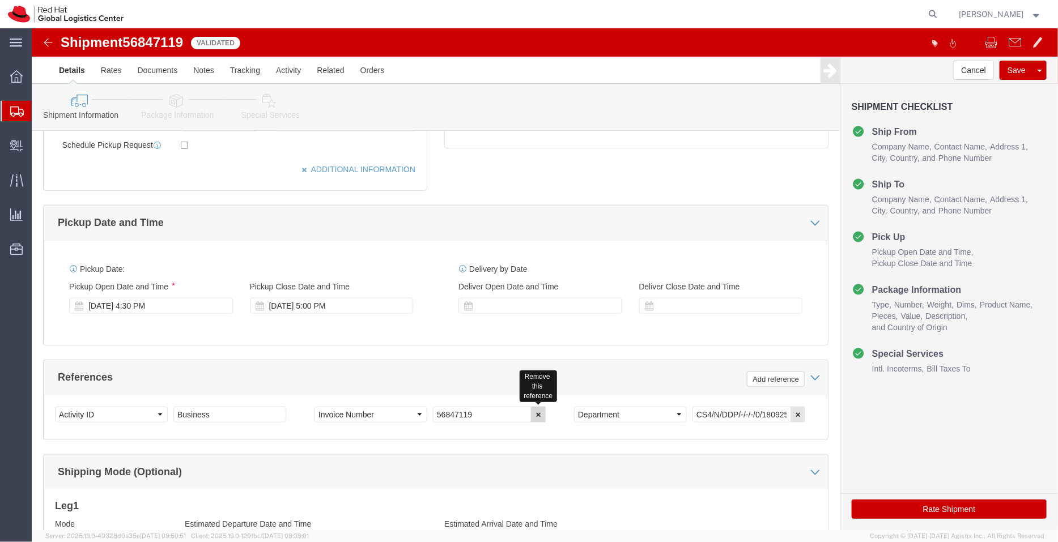
click icon "button"
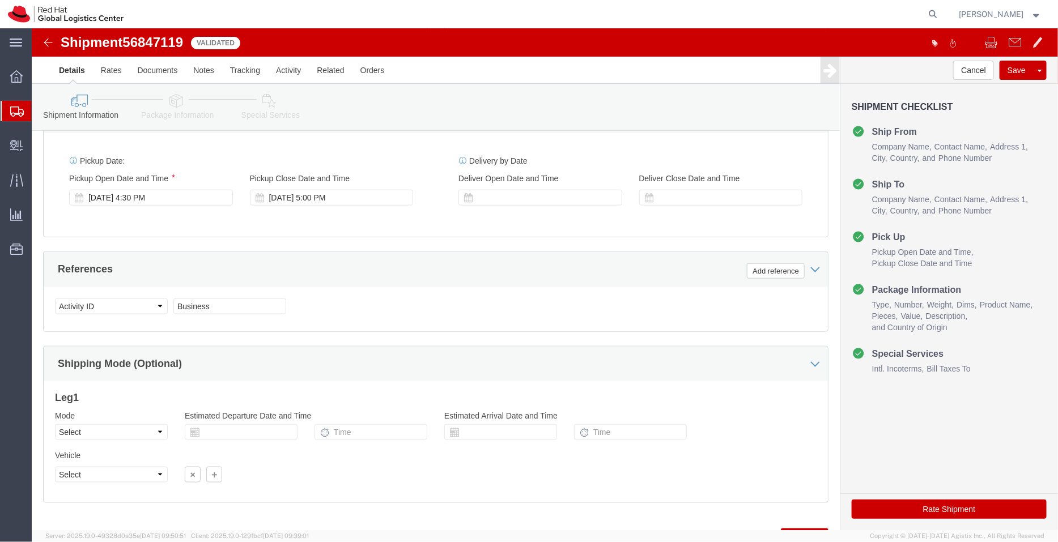
scroll to position [549, 0]
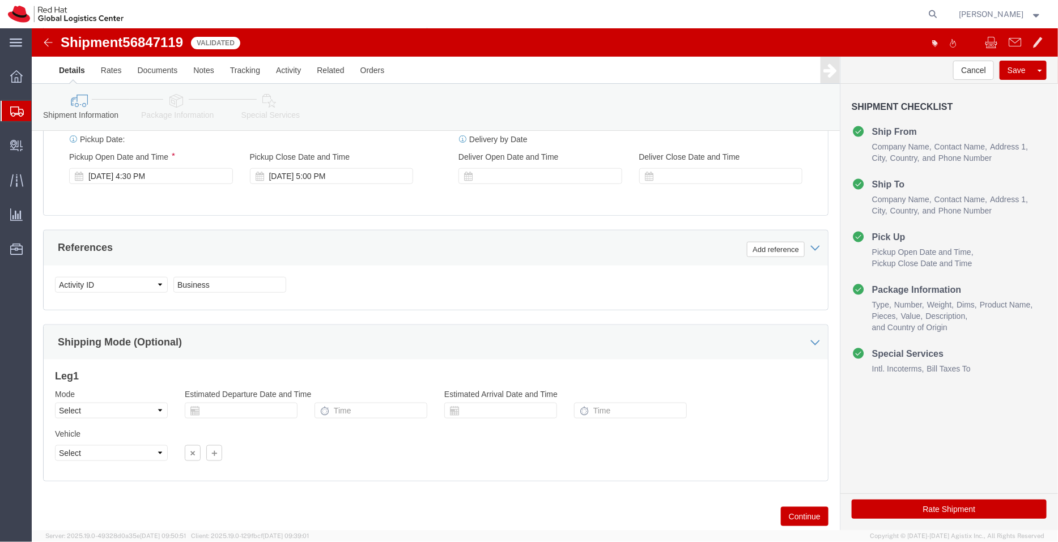
click link "Package Information"
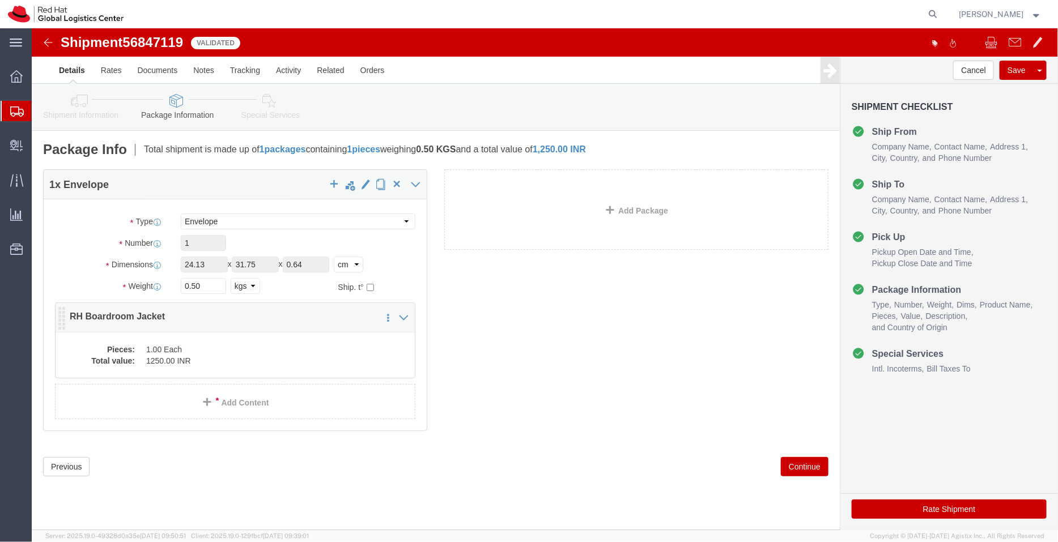
click dd "1.00 Each"
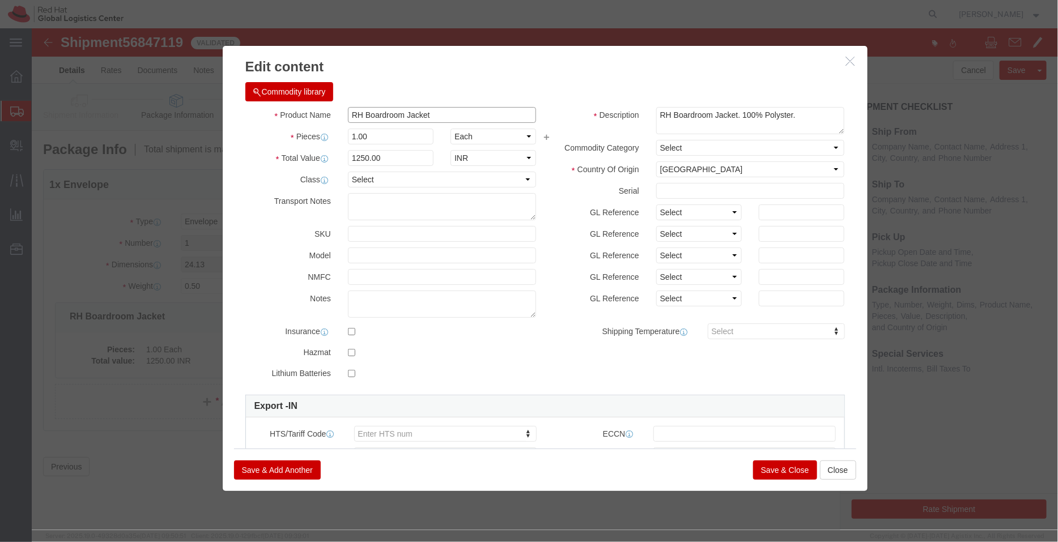
drag, startPoint x: 331, startPoint y: 86, endPoint x: 305, endPoint y: 86, distance: 25.5
click div "Product Name RH Boardroom Jacket"
type input "Boardroom Jacket"
drag, startPoint x: 705, startPoint y: 86, endPoint x: 569, endPoint y: 108, distance: 138.3
click div "Description RH Boardroom Jacket. 100% Polyster. Commodity Category Select Count…"
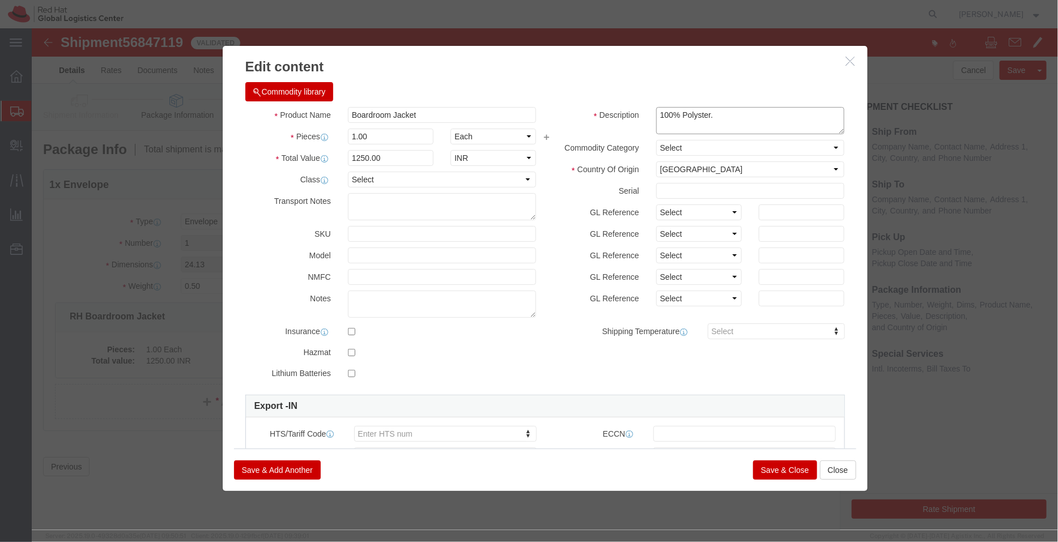
type textarea "100% Polyster."
click button "Save & Close"
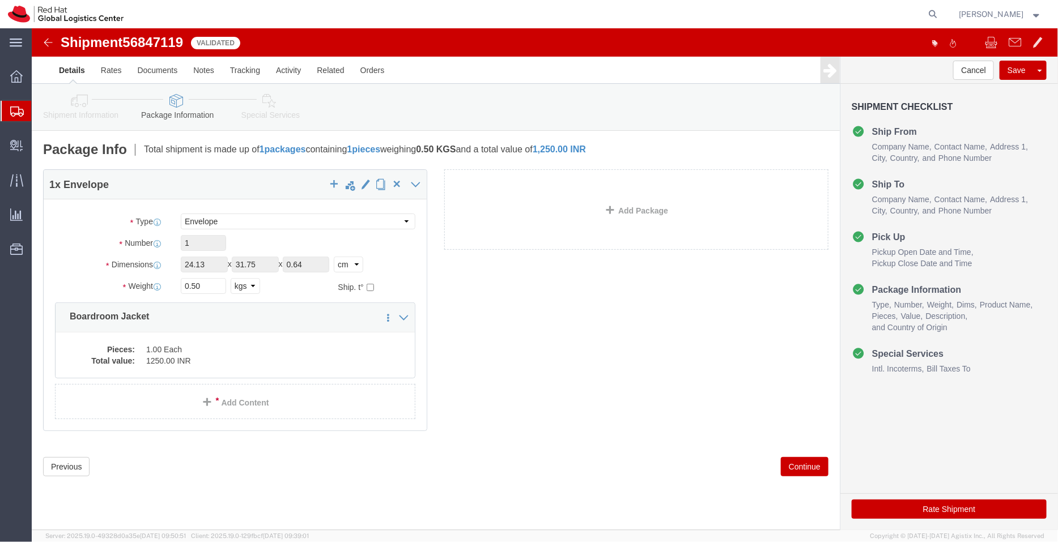
click icon
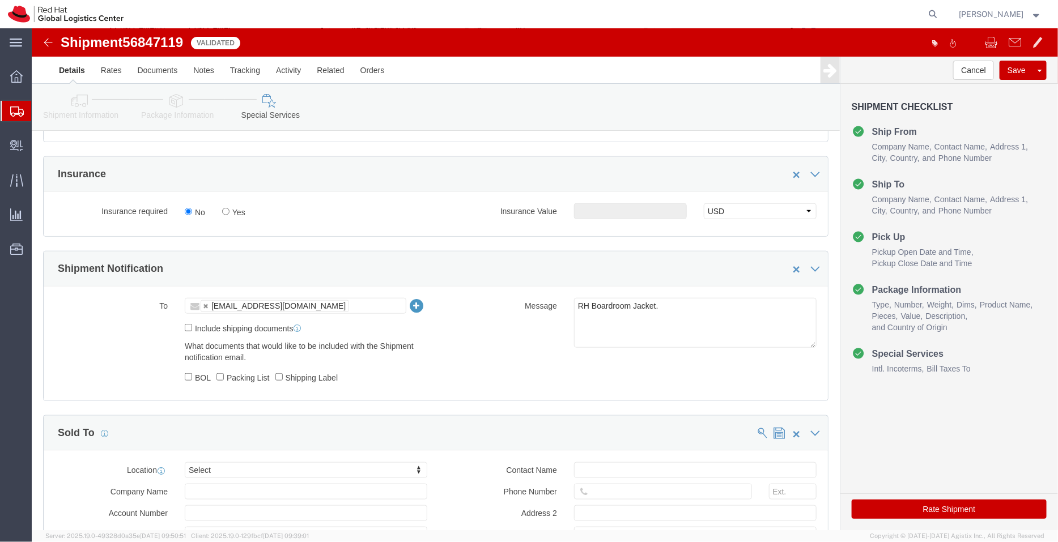
scroll to position [387, 0]
click div "Rate Shipment"
click button "Rate Shipment"
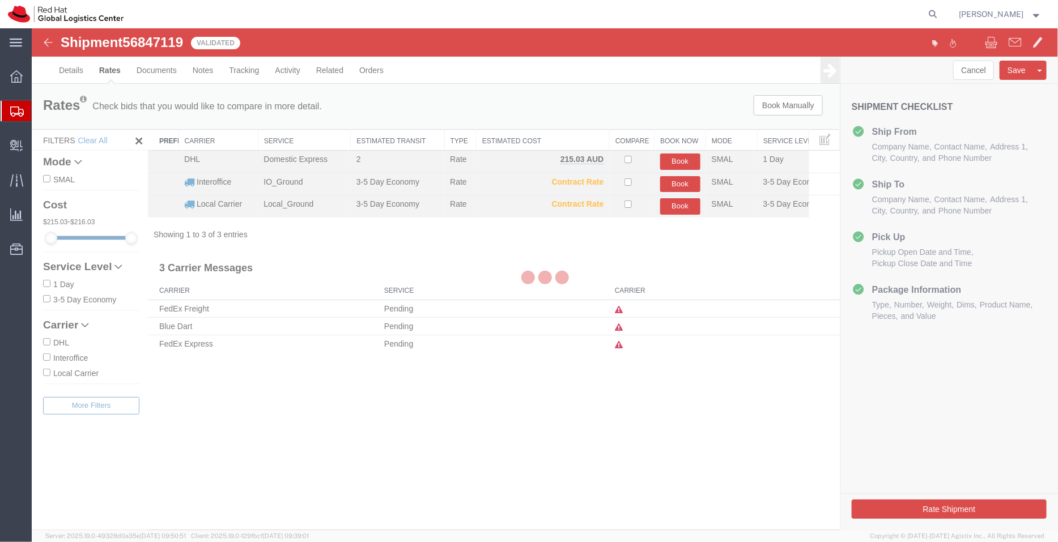
scroll to position [0, 0]
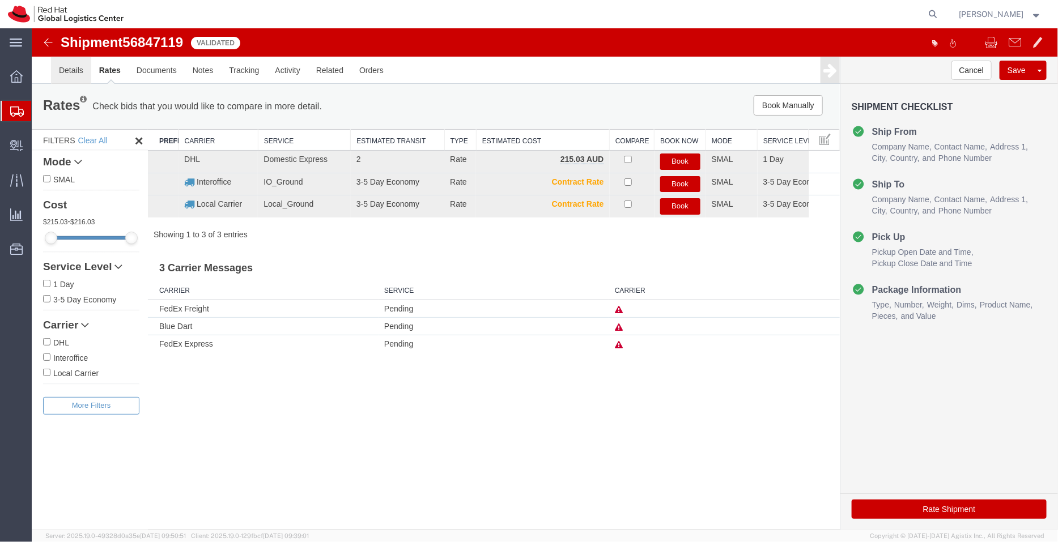
click at [66, 71] on link "Details" at bounding box center [70, 69] width 40 height 27
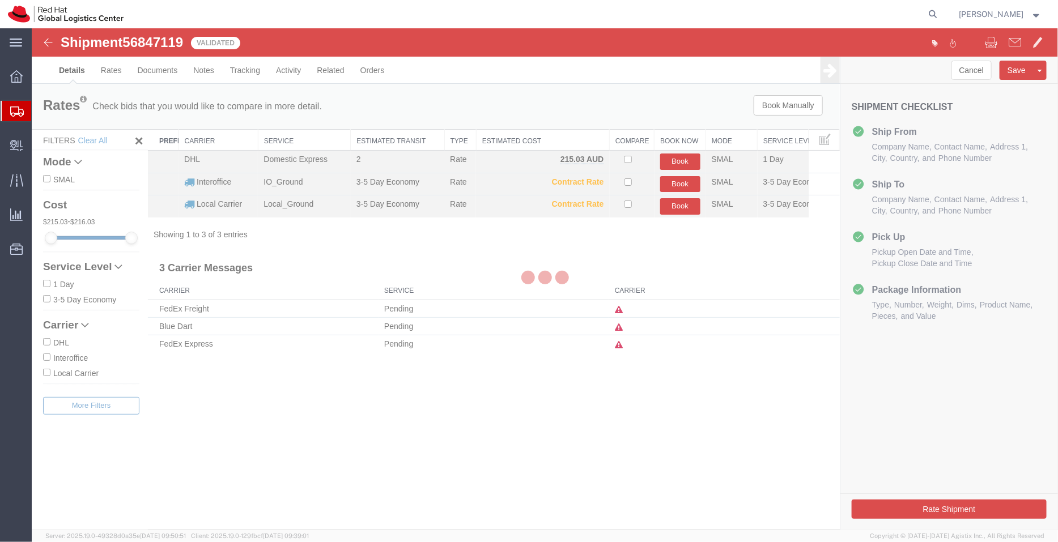
select select "37925"
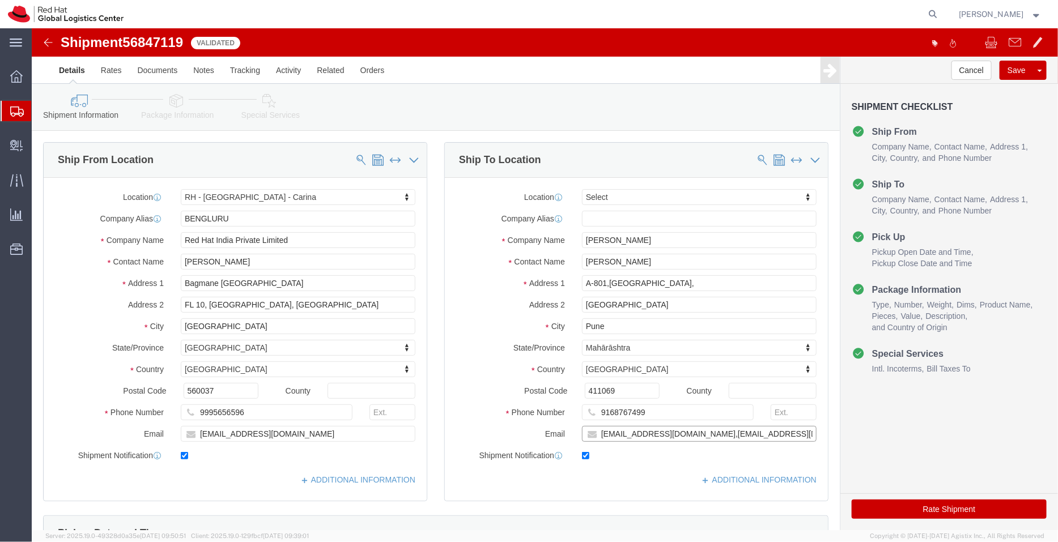
click input "[EMAIL_ADDRESS][DOMAIN_NAME],[EMAIL_ADDRESS][DOMAIN_NAME]"
type input "[EMAIL_ADDRESS][DOMAIN_NAME]"
click div "Location Select Select My Profile Location [GEOGRAPHIC_DATA] - [GEOGRAPHIC_DATA…"
click link "ADDITIONAL INFORMATION"
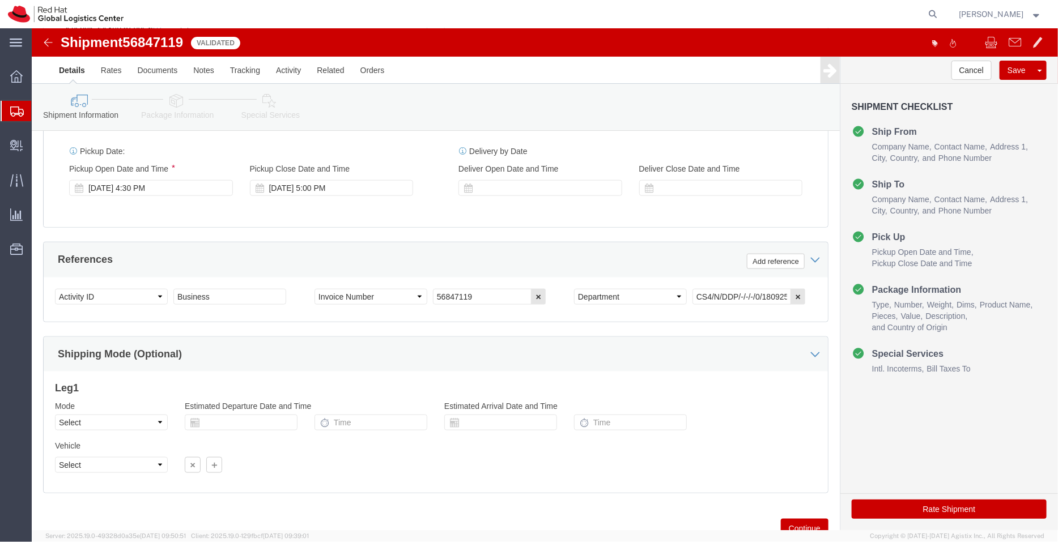
scroll to position [539, 0]
click div "[DATE] 5:00 PM"
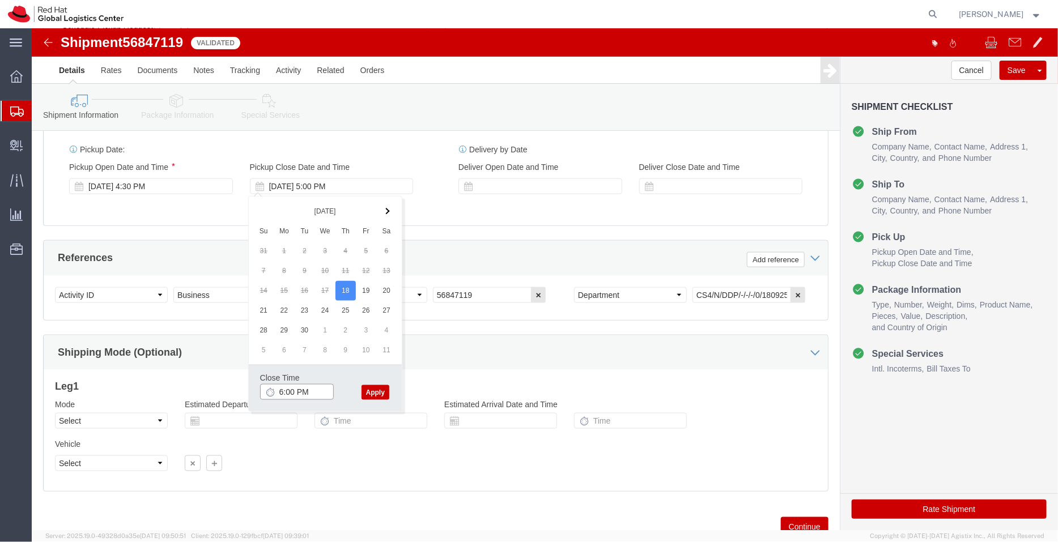
type input "6:00 PM"
click button "Apply"
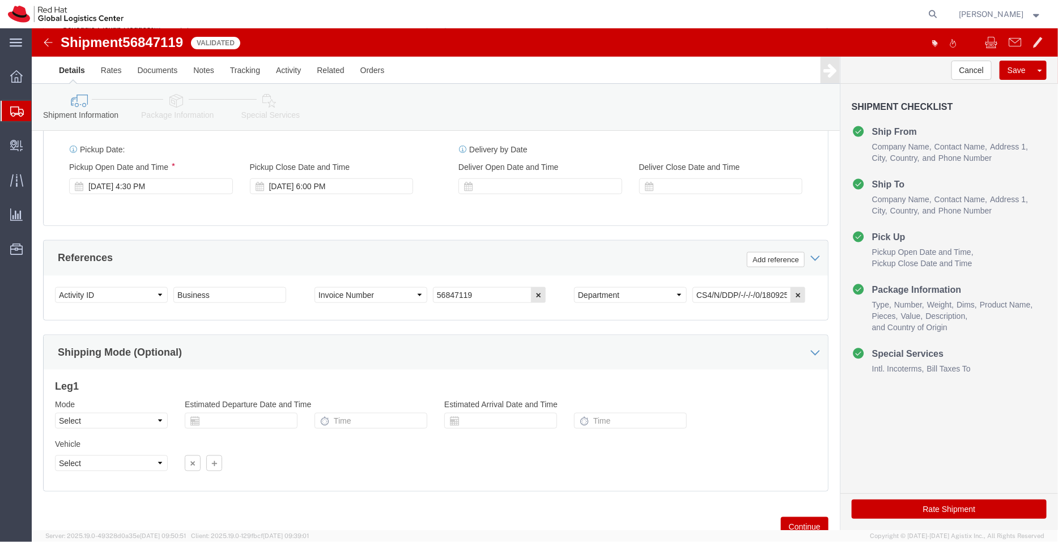
click link "Package Information"
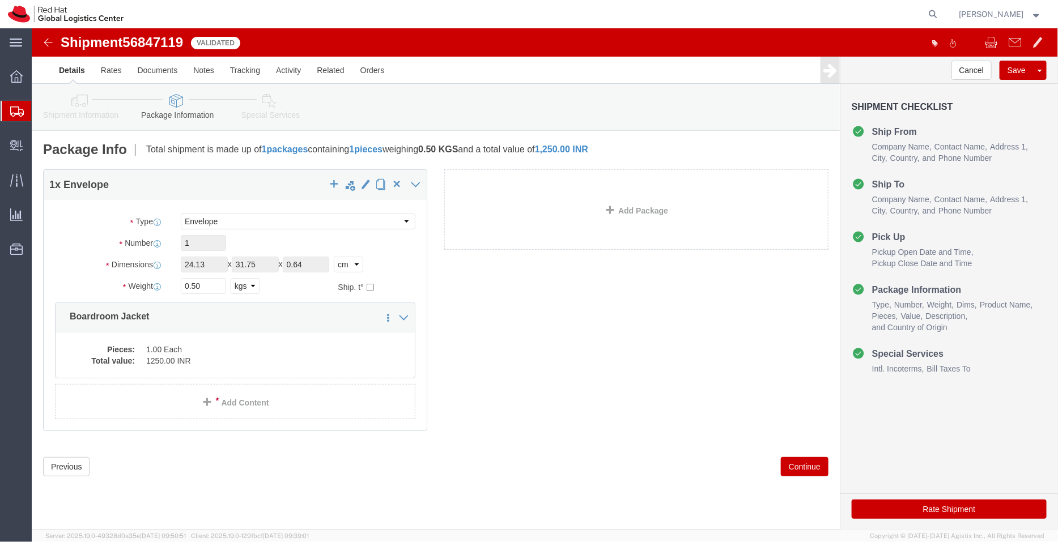
click icon
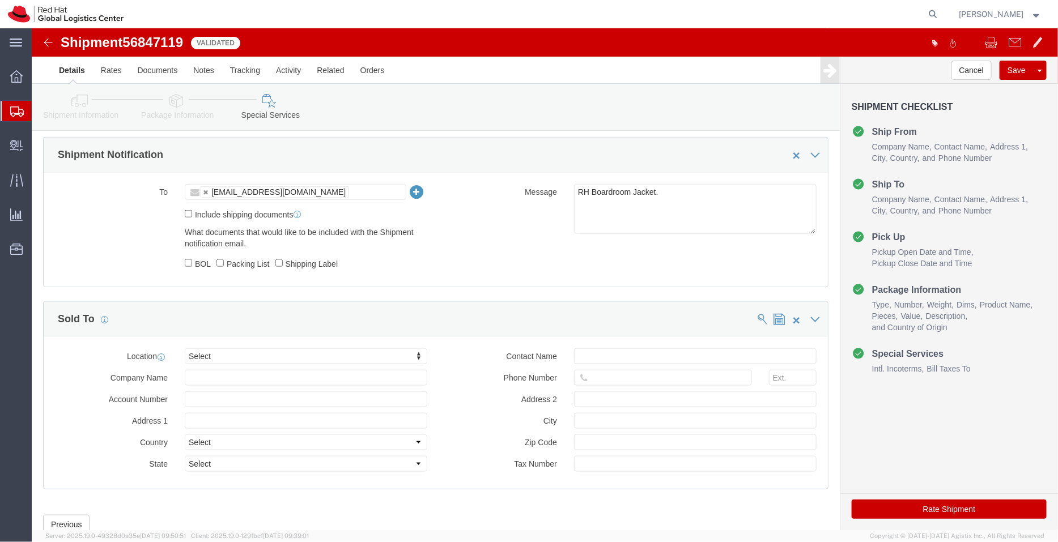
scroll to position [538, 0]
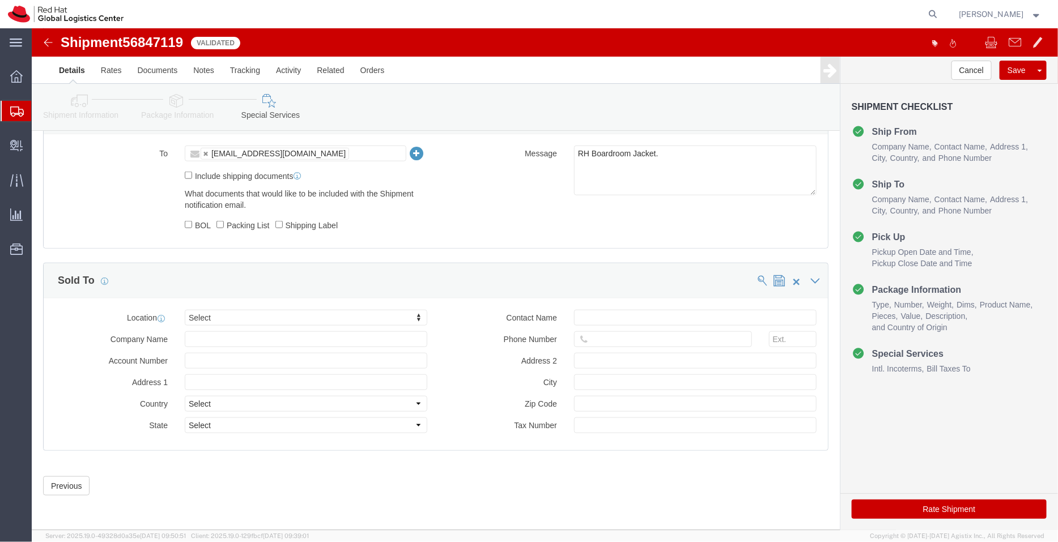
click button "Rate Shipment"
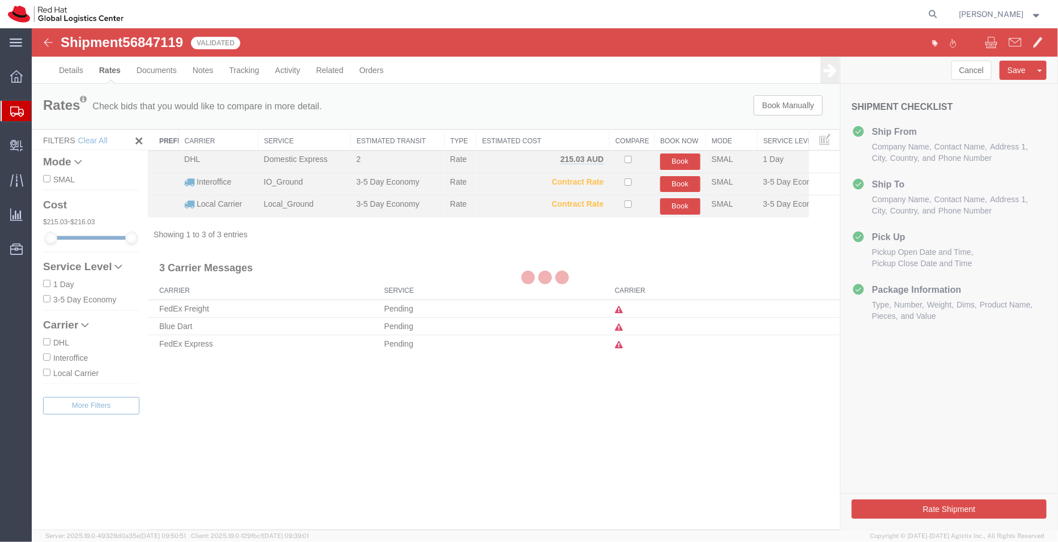
scroll to position [0, 0]
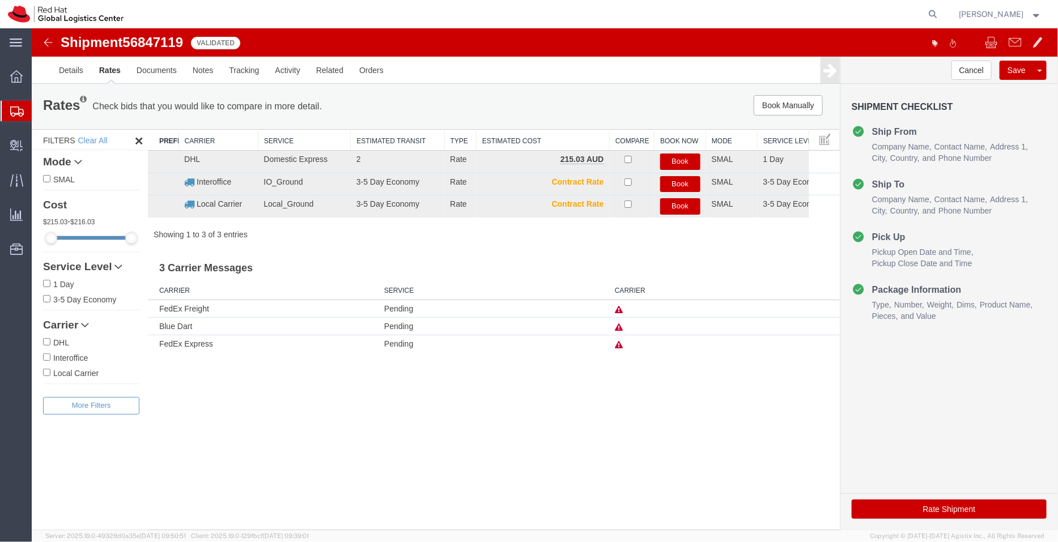
click at [619, 326] on icon at bounding box center [618, 327] width 8 height 8
click at [64, 66] on link "Details" at bounding box center [70, 69] width 40 height 27
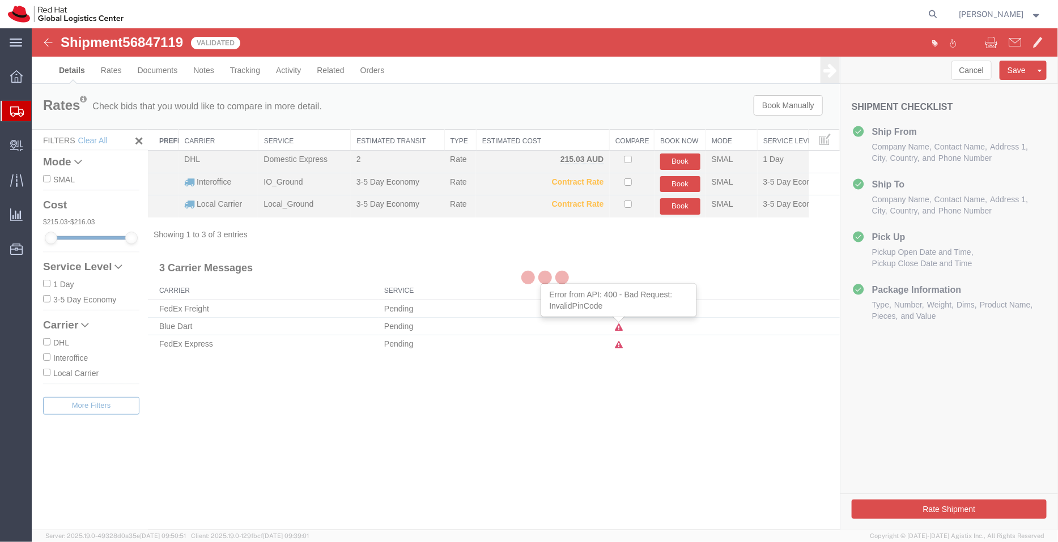
select select "37925"
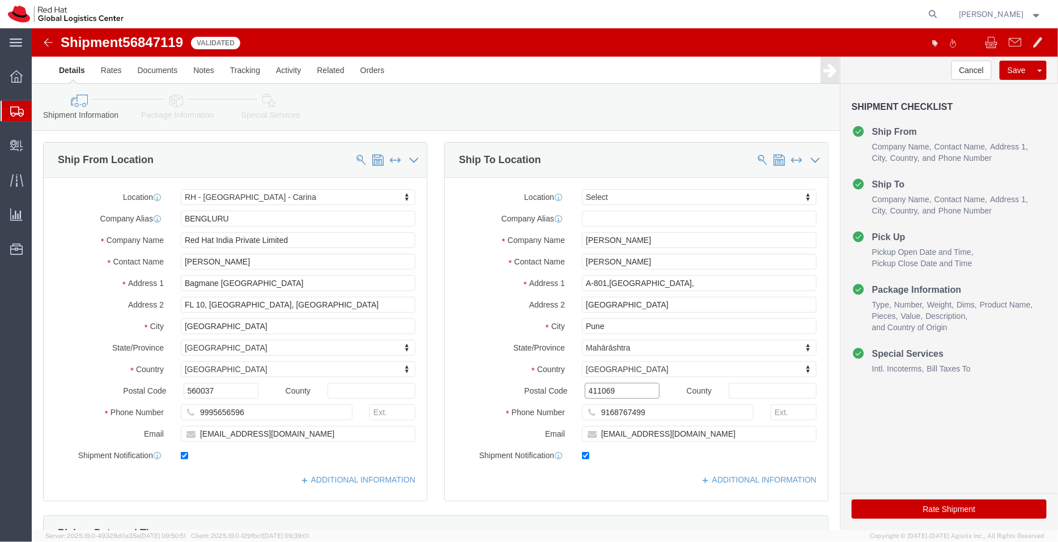
drag, startPoint x: 593, startPoint y: 363, endPoint x: 504, endPoint y: 364, distance: 88.9
click div "Postal Code 411069"
drag, startPoint x: 155, startPoint y: 20, endPoint x: 25, endPoint y: 12, distance: 129.9
click div "Shipment 56847119 3 of 3 Validated"
click at [929, 16] on icon at bounding box center [933, 14] width 16 height 16
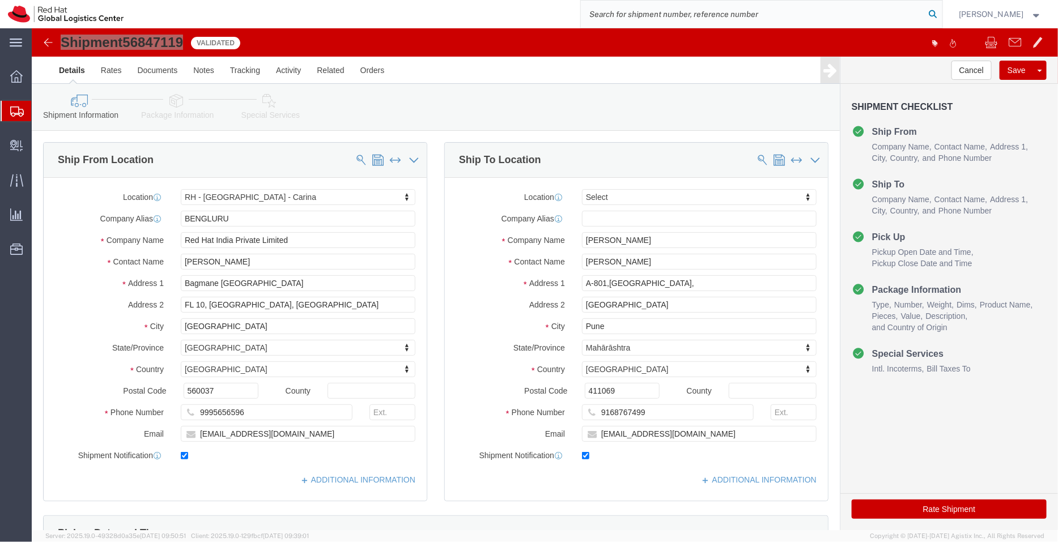
click at [929, 16] on icon at bounding box center [933, 14] width 16 height 16
click at [787, 12] on input "search" at bounding box center [753, 14] width 344 height 27
paste input "393246408829"
type input "393246408829"
click at [930, 14] on icon at bounding box center [933, 14] width 16 height 16
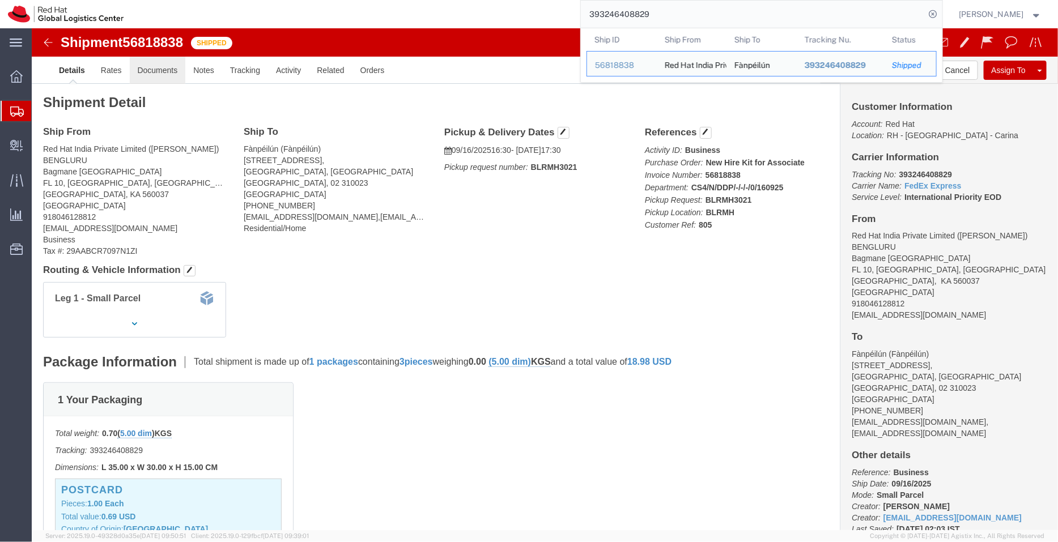
click link "Documents"
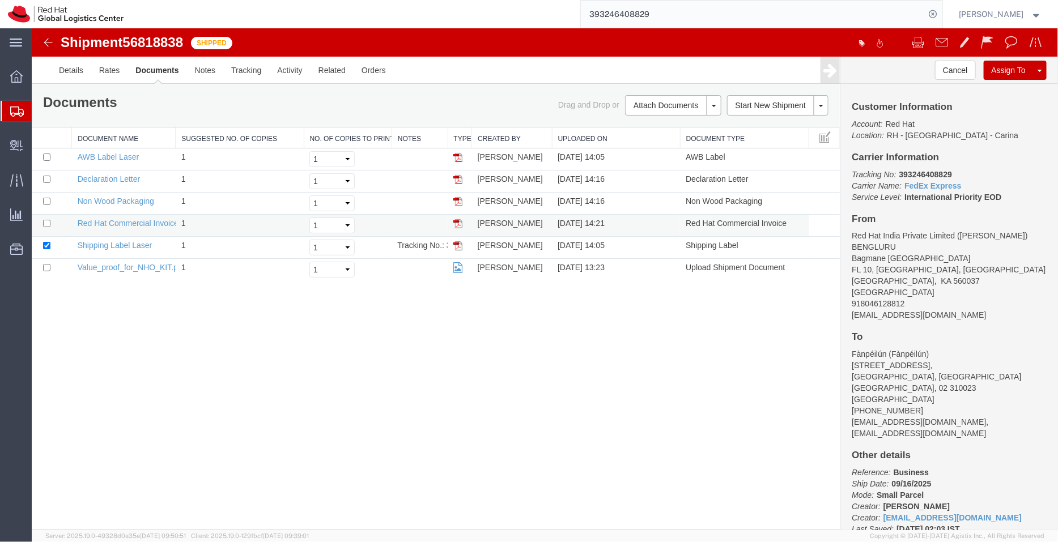
click at [461, 224] on img at bounding box center [457, 223] width 9 height 9
click at [458, 181] on img at bounding box center [457, 178] width 9 height 9
click at [118, 241] on link "Shipping Label Laser" at bounding box center [114, 244] width 75 height 9
click at [0, 0] on span "Shipment Manager" at bounding box center [0, 0] width 0 height 0
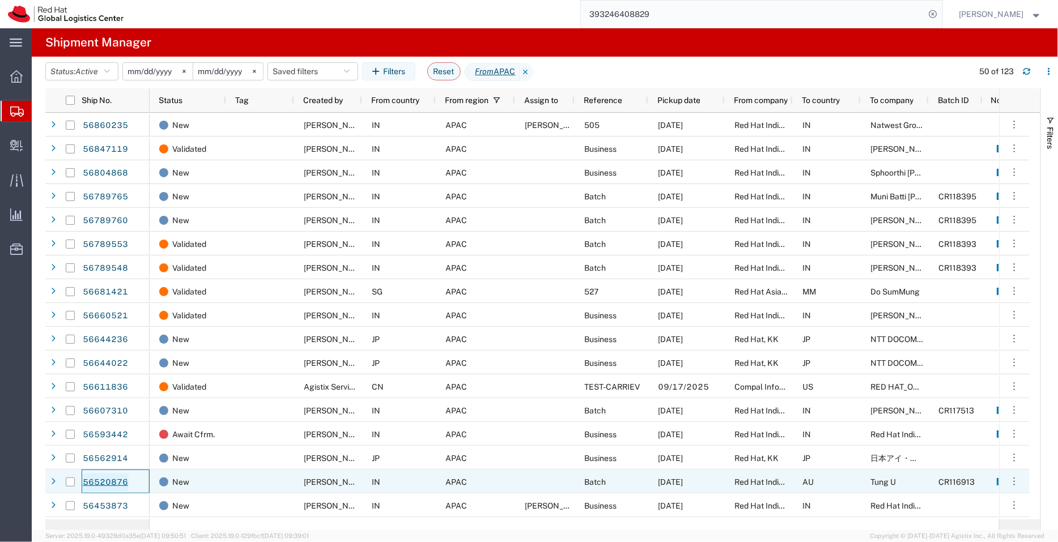
click at [116, 485] on link "56520876" at bounding box center [105, 483] width 46 height 18
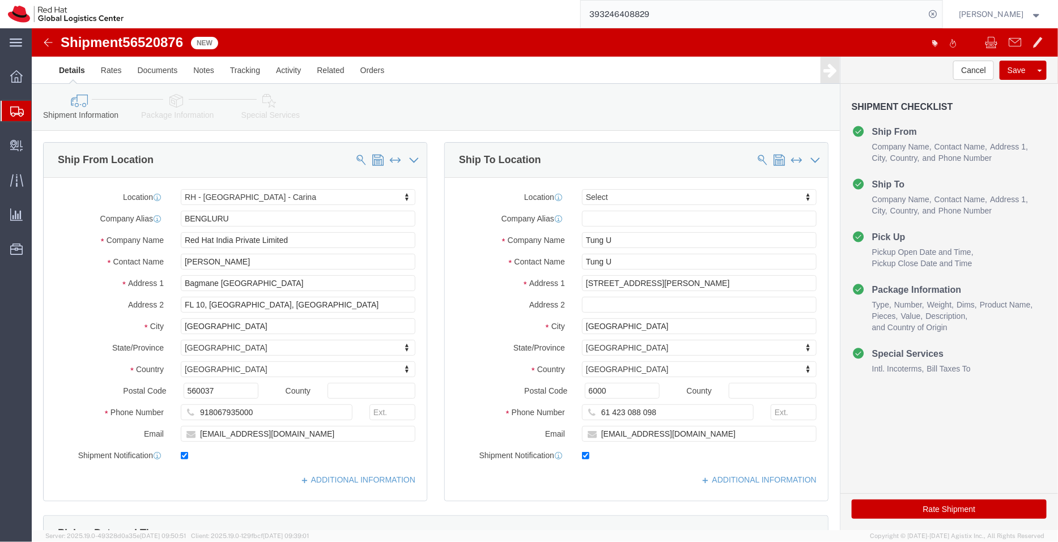
select select "37925"
select select
click at [0, 0] on span "Shipment Manager" at bounding box center [0, 0] width 0 height 0
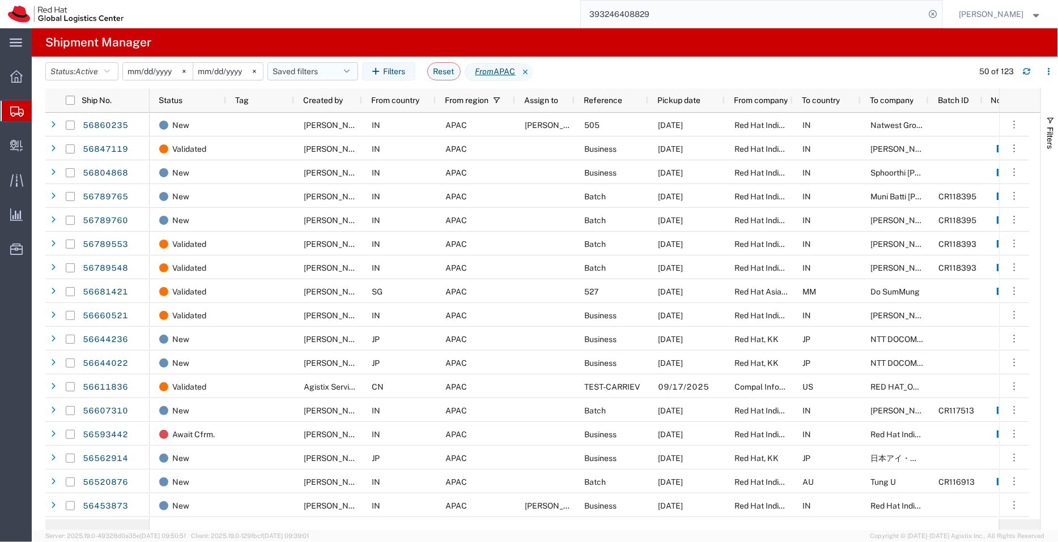
click at [350, 69] on icon "button" at bounding box center [347, 71] width 6 height 8
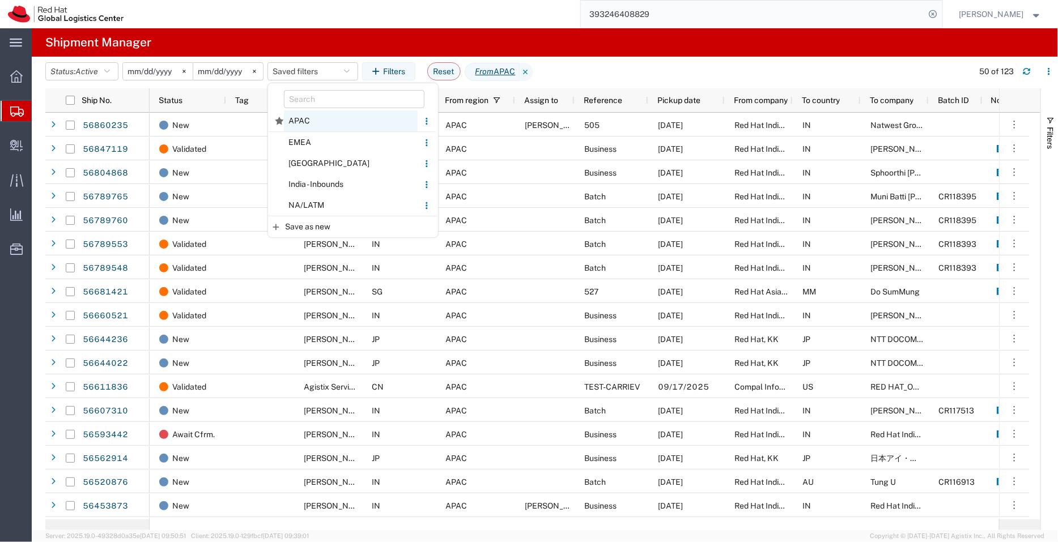
click at [317, 122] on span "APAC" at bounding box center [351, 120] width 134 height 21
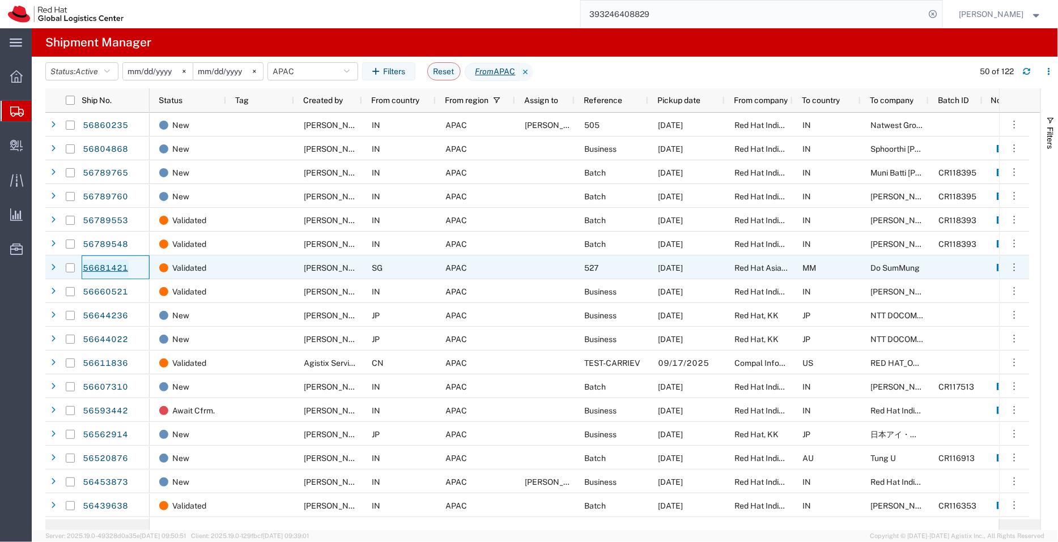
click at [113, 265] on link "56681421" at bounding box center [105, 268] width 46 height 18
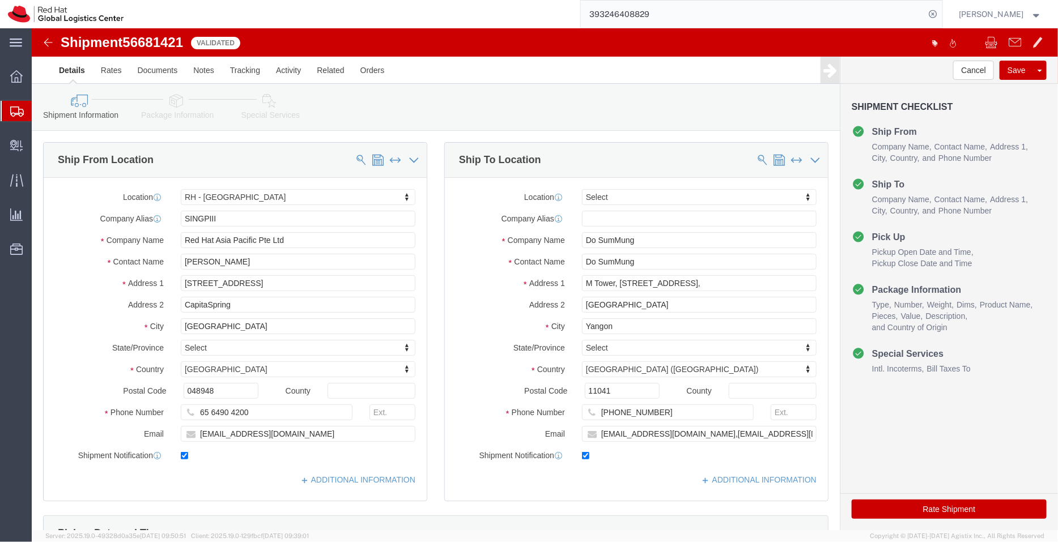
select select "51051"
select select
click input "Do SumMung"
drag, startPoint x: 641, startPoint y: 252, endPoint x: 515, endPoint y: 258, distance: 125.9
click div "Address [STREET_ADDRESS],"
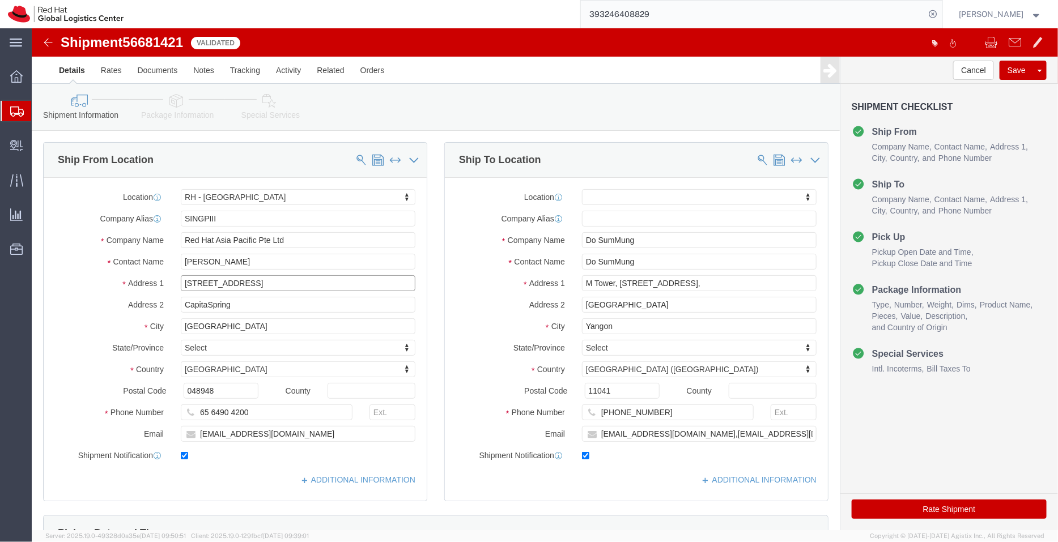
drag, startPoint x: 270, startPoint y: 255, endPoint x: 100, endPoint y: 261, distance: 170.0
click div "Address [STREET_ADDRESS]"
drag, startPoint x: 246, startPoint y: 211, endPoint x: 63, endPoint y: 203, distance: 183.1
click div "Company Name Red Hat Asia Pacific Pte Ltd"
drag, startPoint x: 226, startPoint y: 384, endPoint x: 177, endPoint y: 383, distance: 48.7
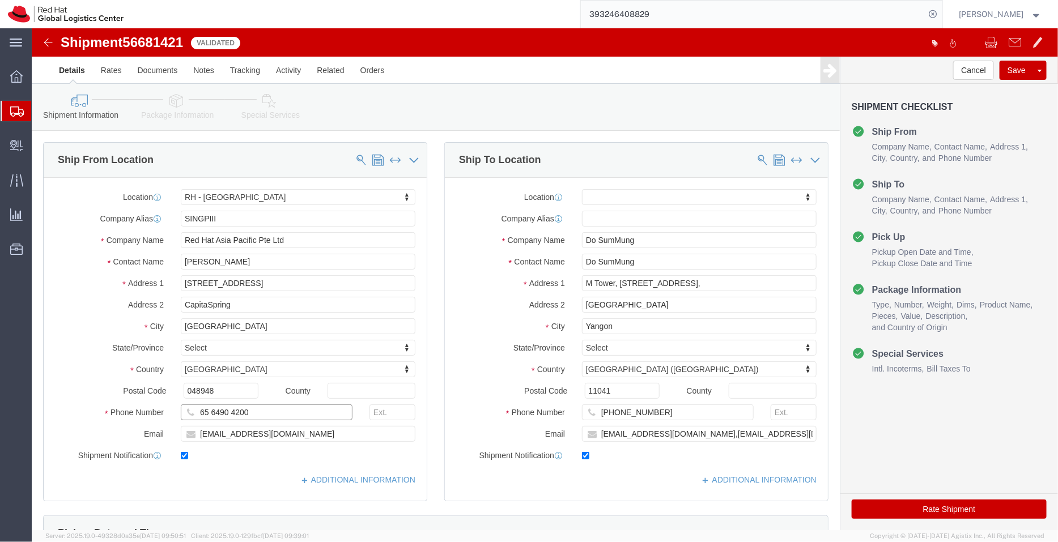
click input "65 6490 4200"
drag, startPoint x: 608, startPoint y: 208, endPoint x: 500, endPoint y: 223, distance: 109.2
click div "Location My Profile Location [GEOGRAPHIC_DATA] - [GEOGRAPHIC_DATA] - [GEOGRAPHI…"
drag, startPoint x: 600, startPoint y: 297, endPoint x: 504, endPoint y: 304, distance: 96.5
click div "City [GEOGRAPHIC_DATA]"
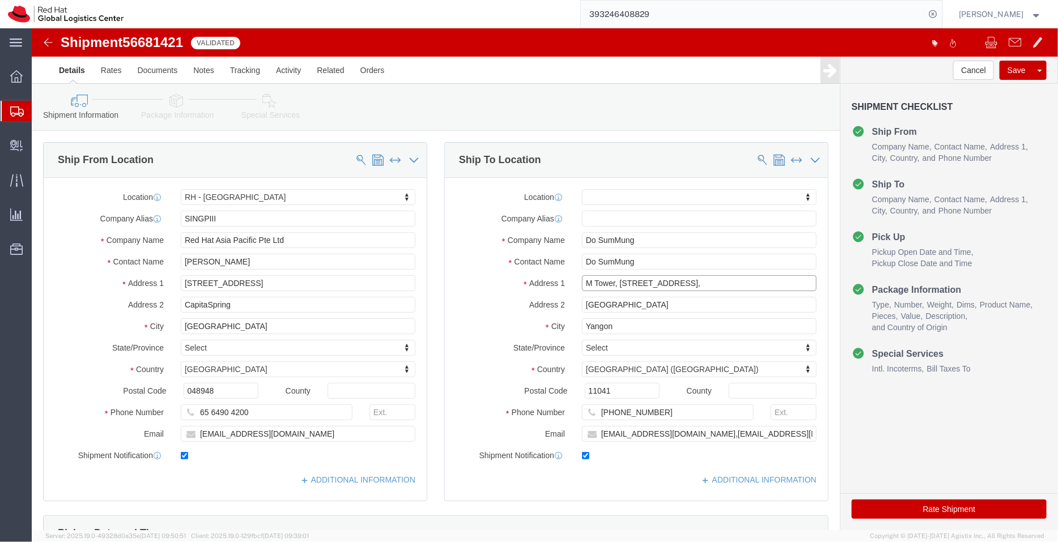
drag, startPoint x: 580, startPoint y: 250, endPoint x: 438, endPoint y: 249, distance: 142.2
click div "Address [STREET_ADDRESS],"
drag, startPoint x: 625, startPoint y: 386, endPoint x: 578, endPoint y: 382, distance: 47.7
click input "[PHONE_NUMBER]"
click icon
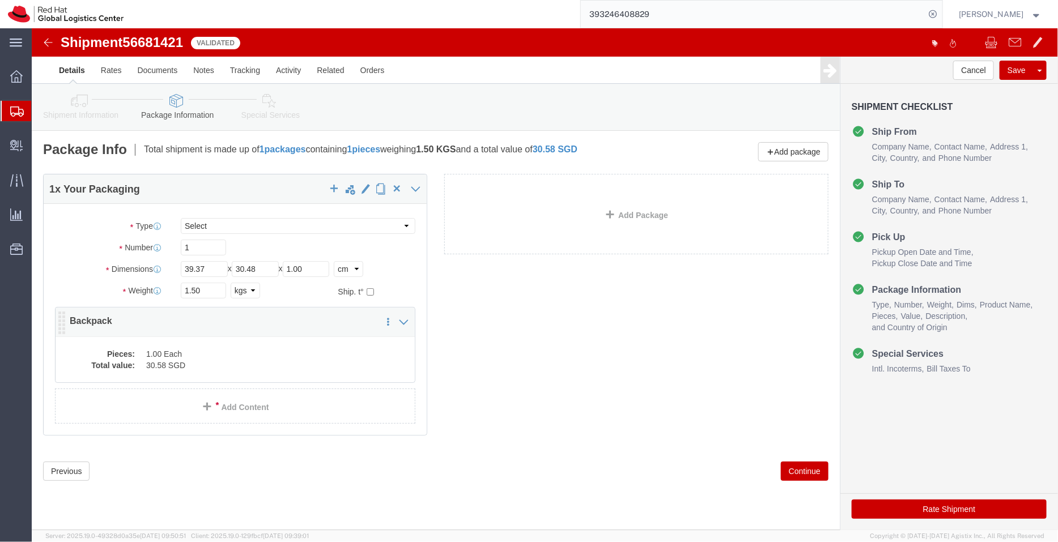
click dd "30.58 SGD"
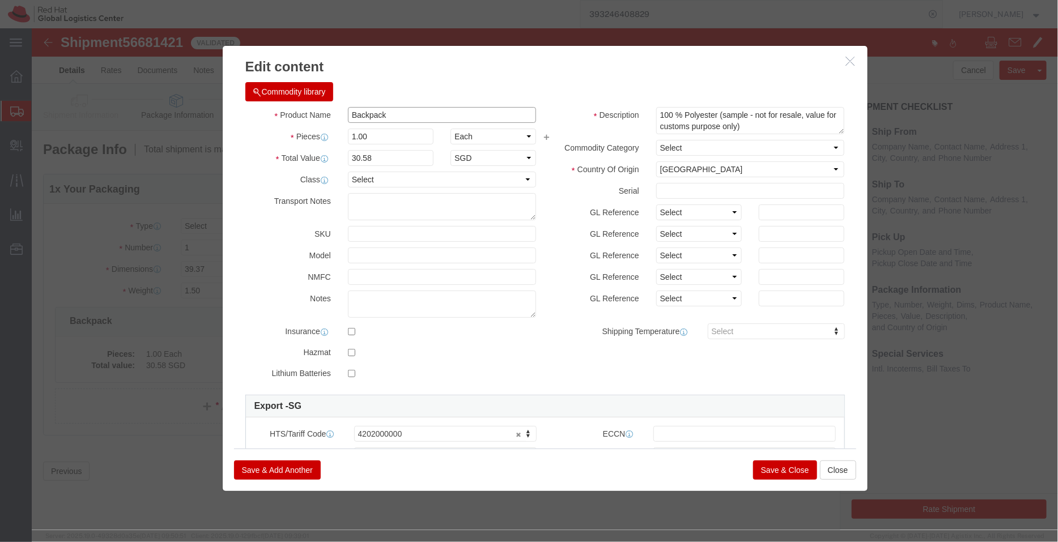
drag, startPoint x: 356, startPoint y: 84, endPoint x: 258, endPoint y: 93, distance: 98.4
click div "Product Name Backpack"
drag, startPoint x: 681, startPoint y: 86, endPoint x: 580, endPoint y: 81, distance: 101.0
click div "Description 100 % Polyester (sample - not for resale, value for customs purpose…"
drag, startPoint x: 385, startPoint y: 400, endPoint x: 300, endPoint y: 397, distance: 85.0
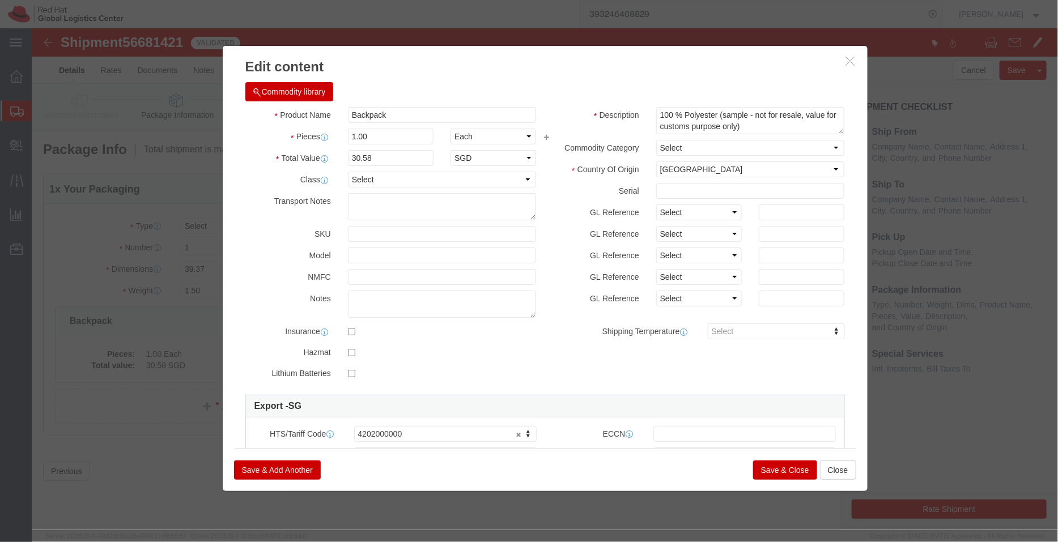
click icon "button"
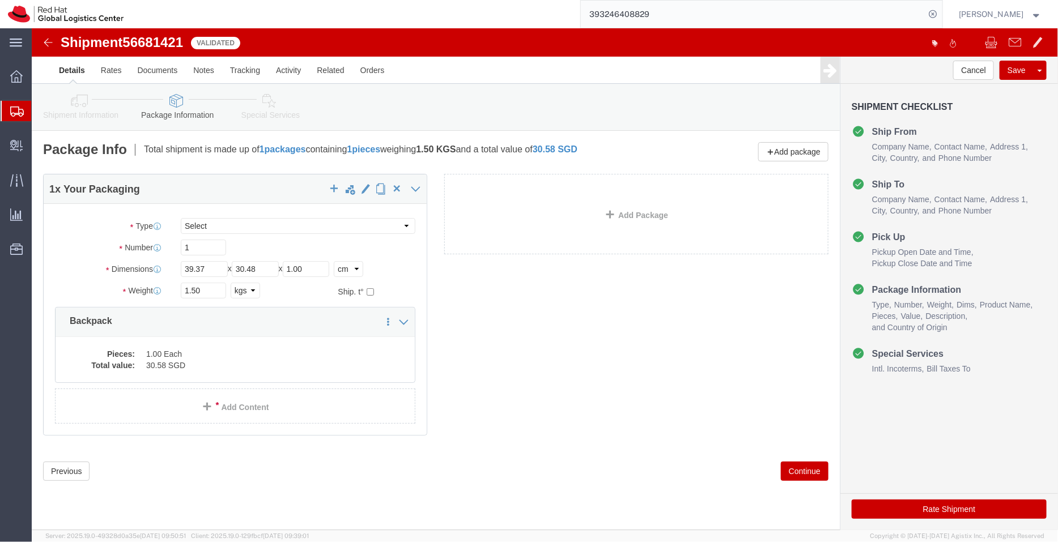
click icon
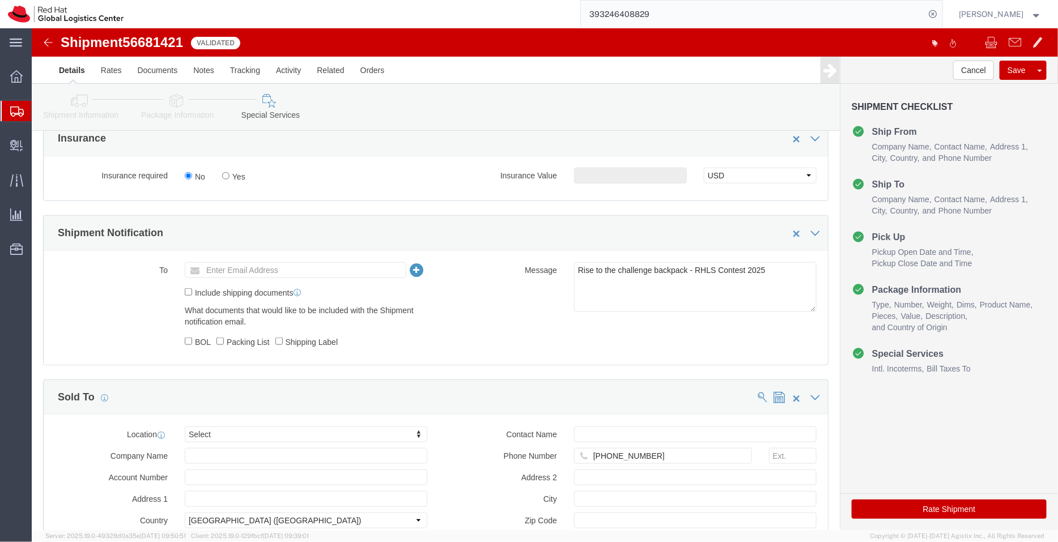
scroll to position [424, 0]
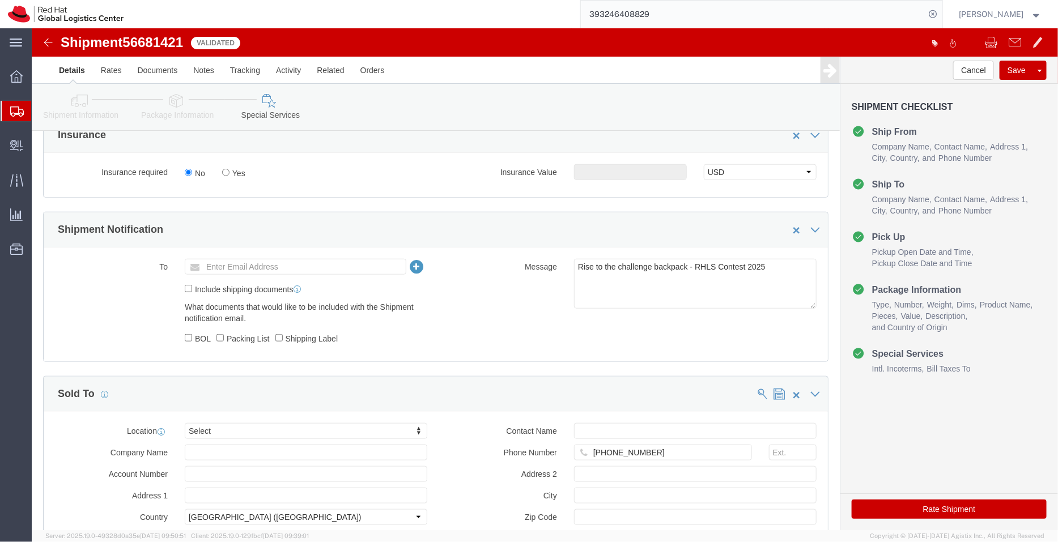
click button "Rate Shipment"
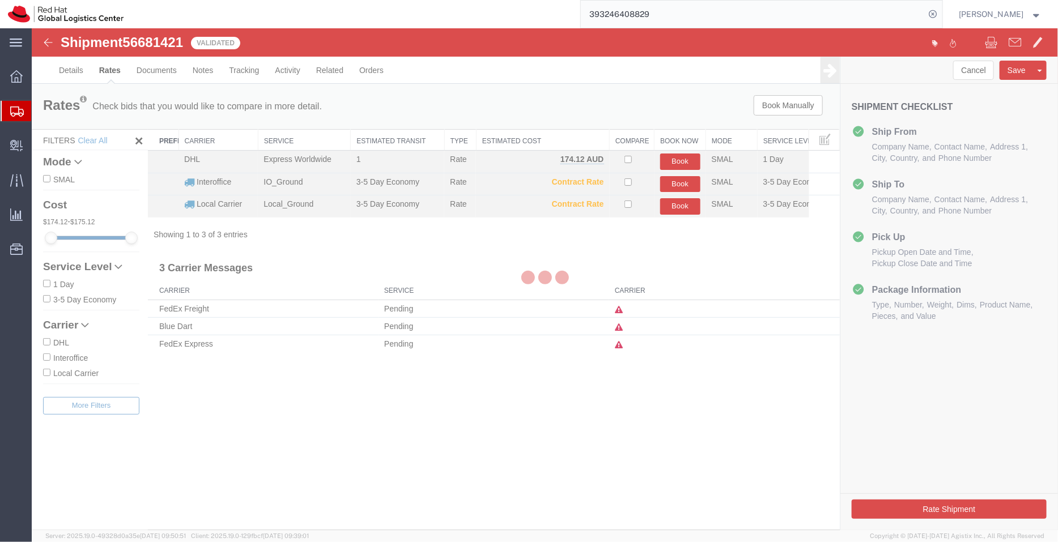
scroll to position [0, 0]
